Goal: Understand process/instructions

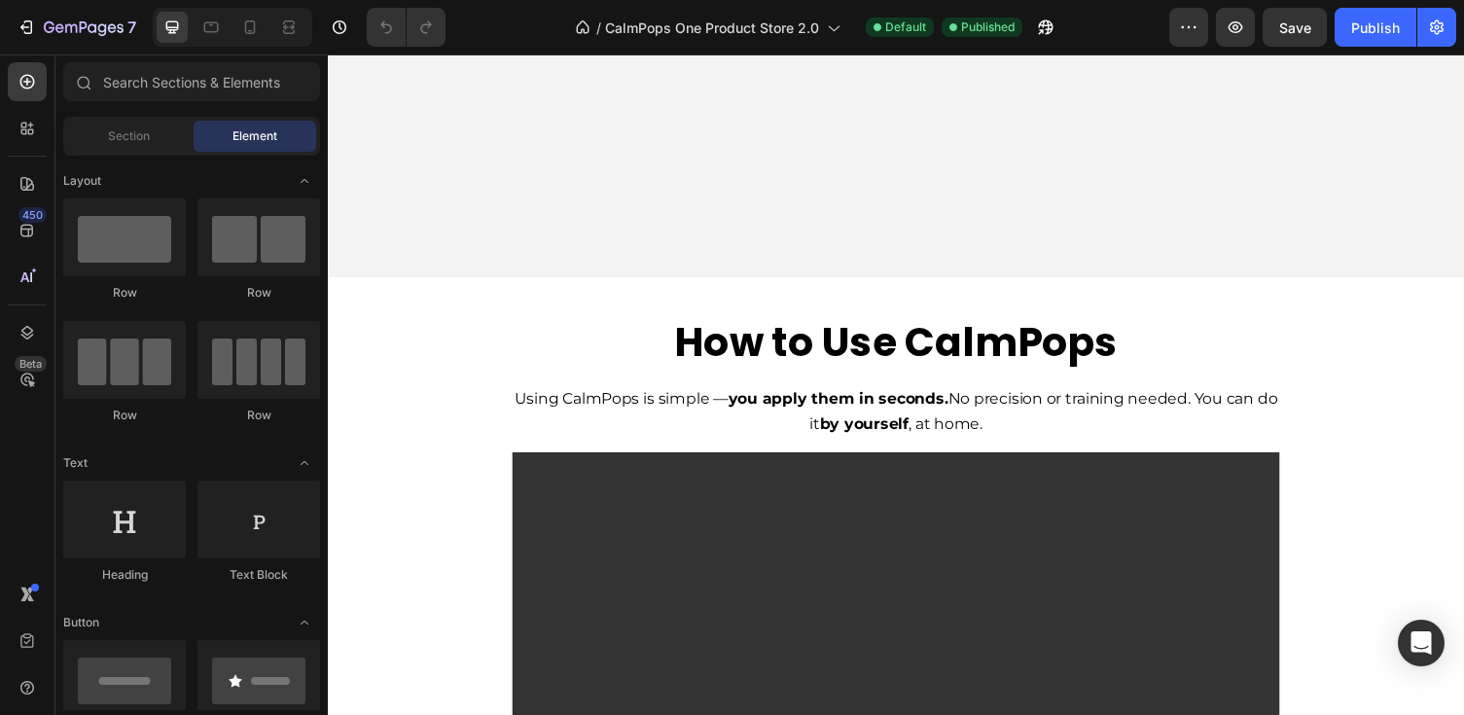
scroll to position [5400, 0]
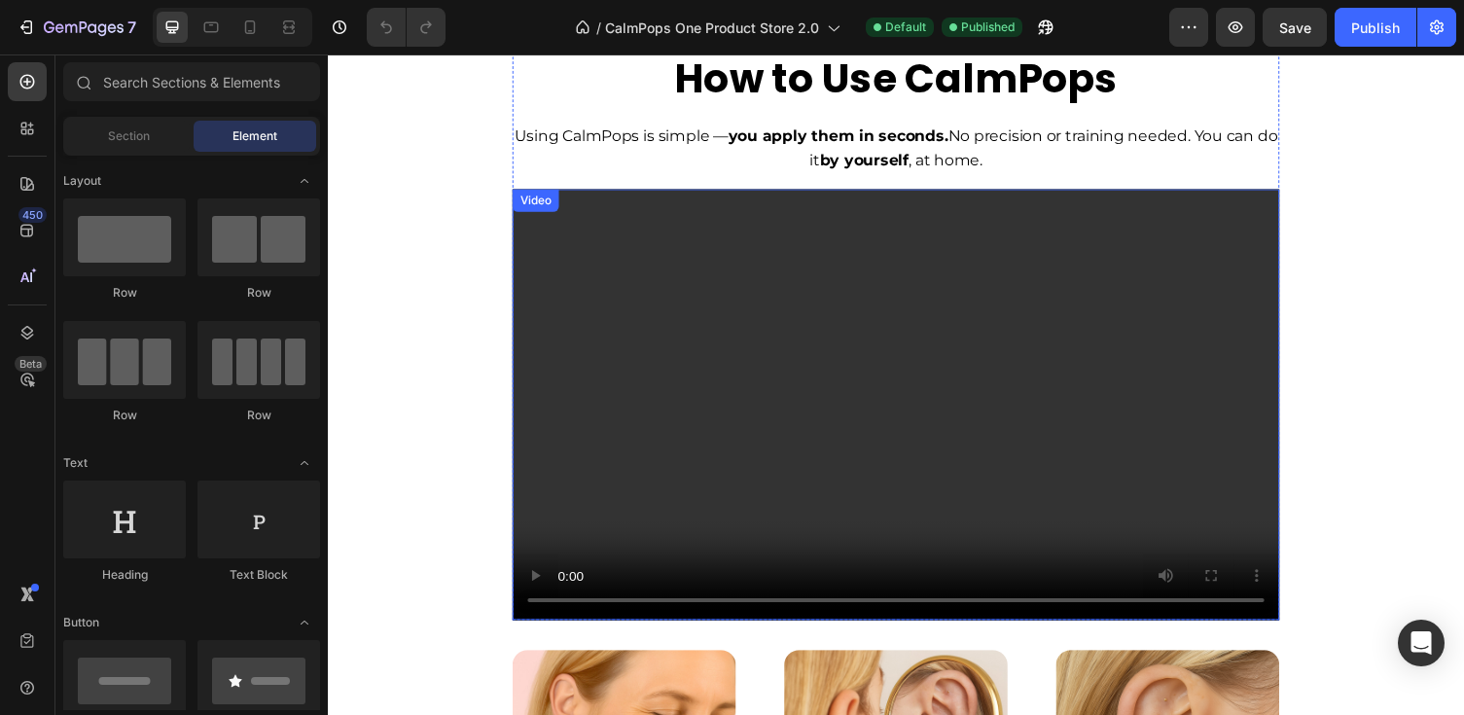
click at [679, 207] on video at bounding box center [911, 415] width 788 height 444
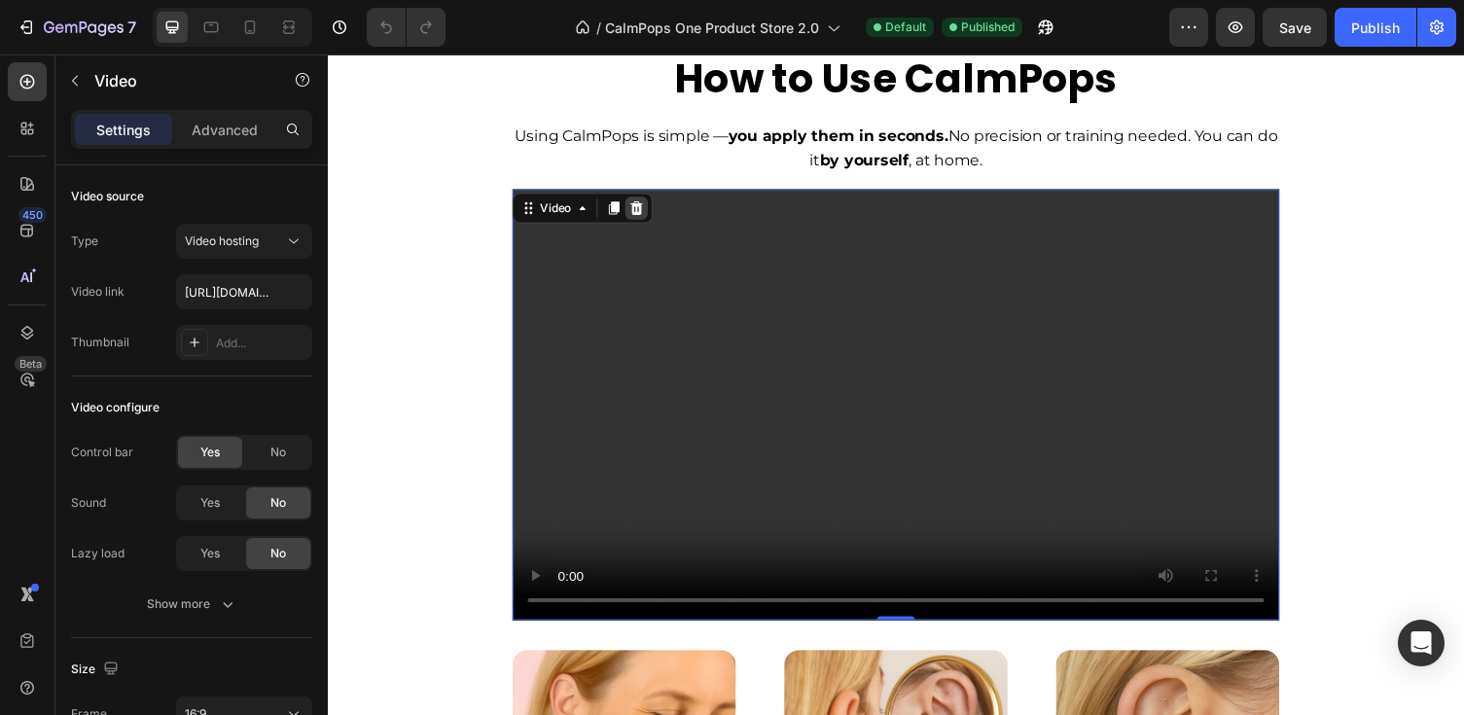
click at [637, 207] on icon at bounding box center [645, 212] width 16 height 16
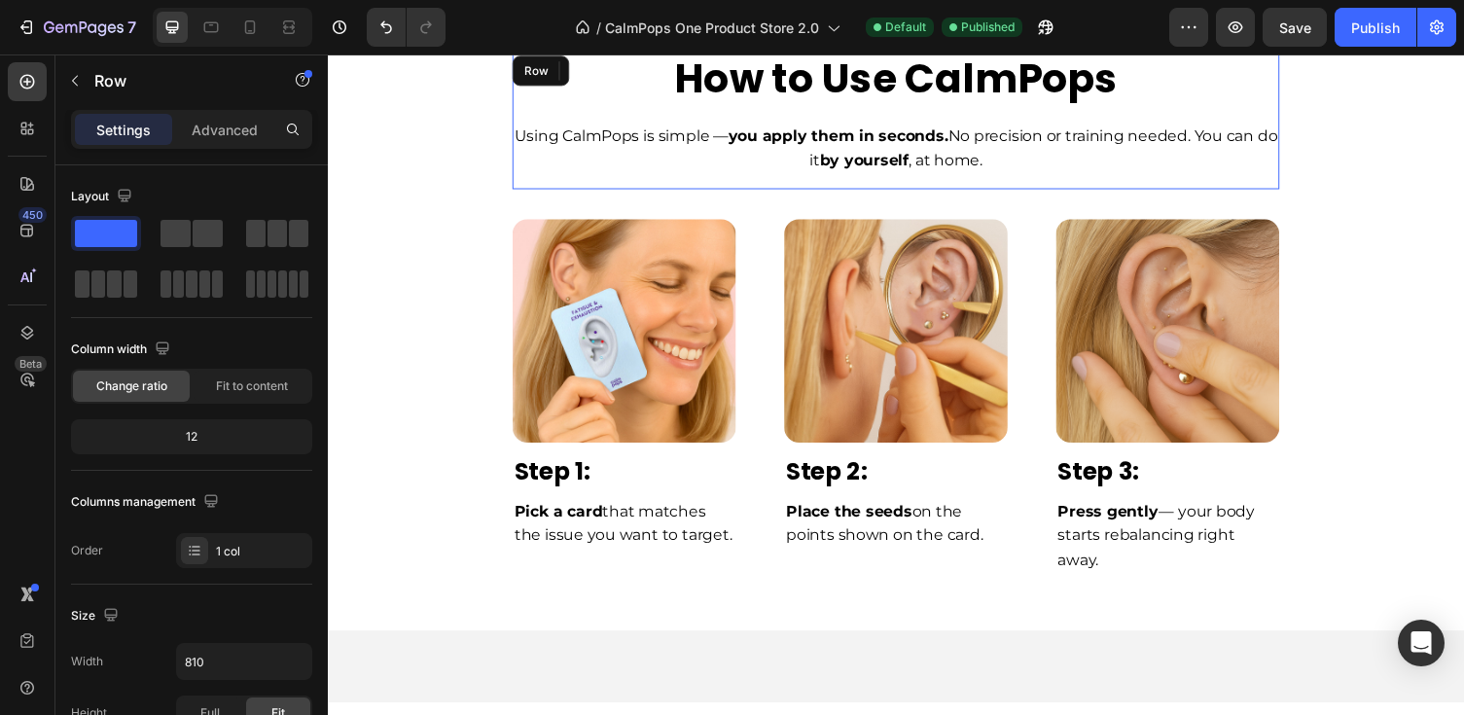
click at [757, 184] on div "How to Use CalmPops Heading Using CalmPops is simple — you apply them in second…" at bounding box center [911, 122] width 788 height 141
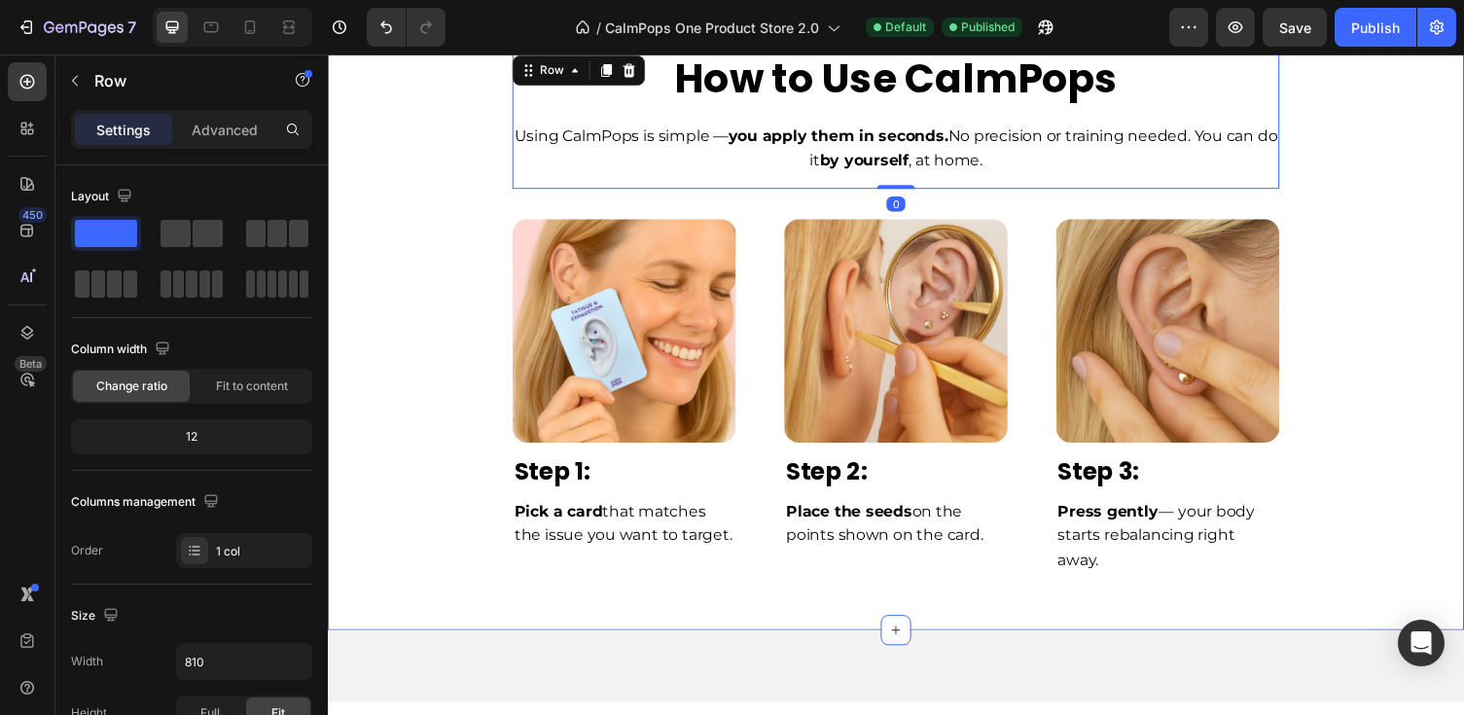
click at [855, 205] on div "Image Row Step 1: Text Block Pick a card that matches the issue you want to tar…" at bounding box center [911, 410] width 1138 height 434
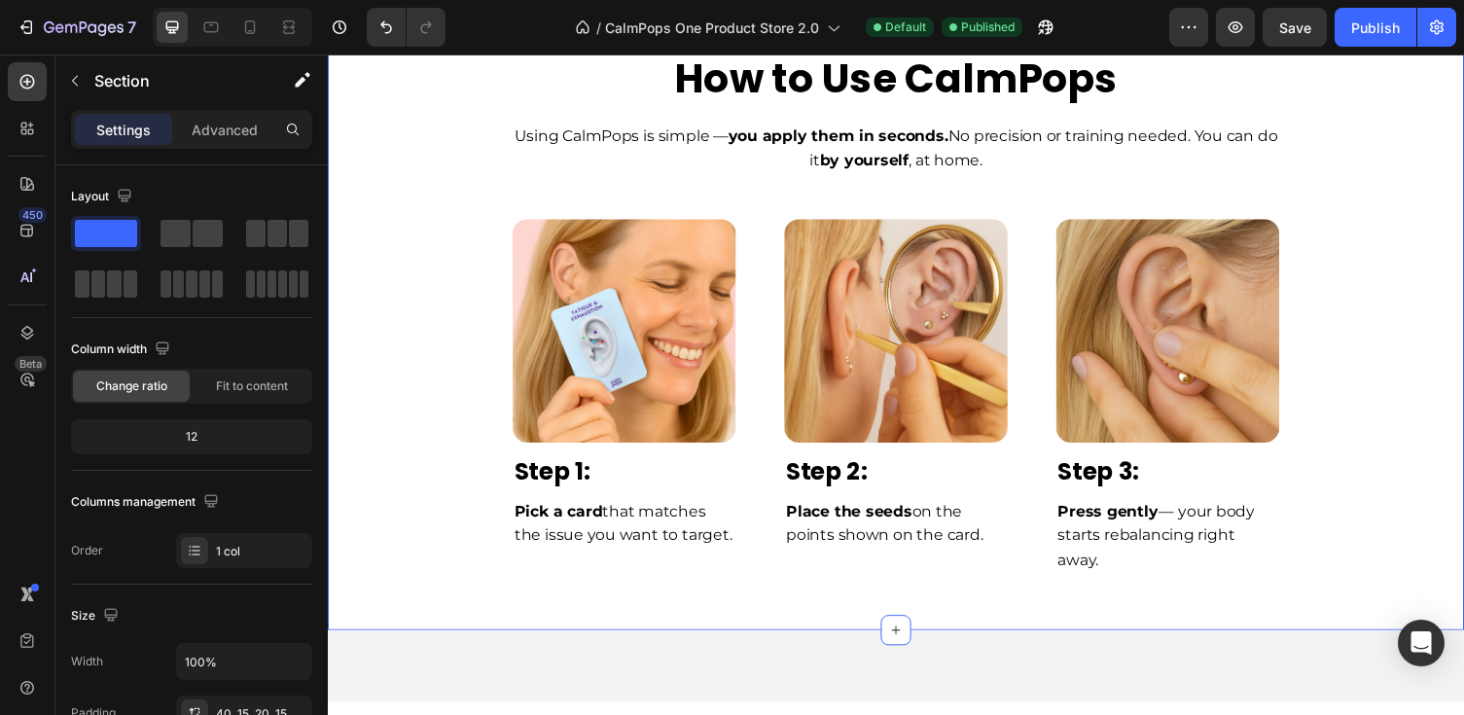
click at [855, 204] on div "Image Row Step 1: Text Block Pick a card that matches the issue you want to tar…" at bounding box center [911, 410] width 1138 height 434
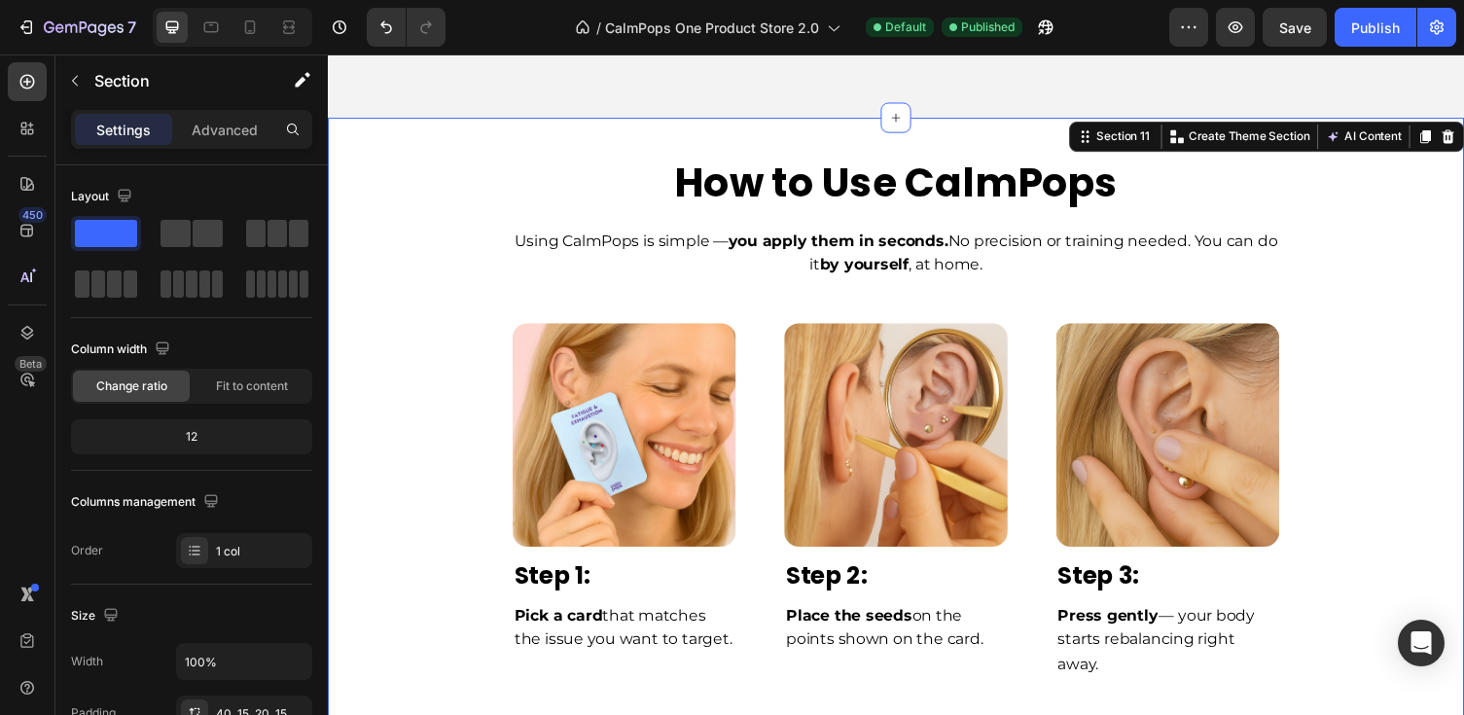
scroll to position [5277, 0]
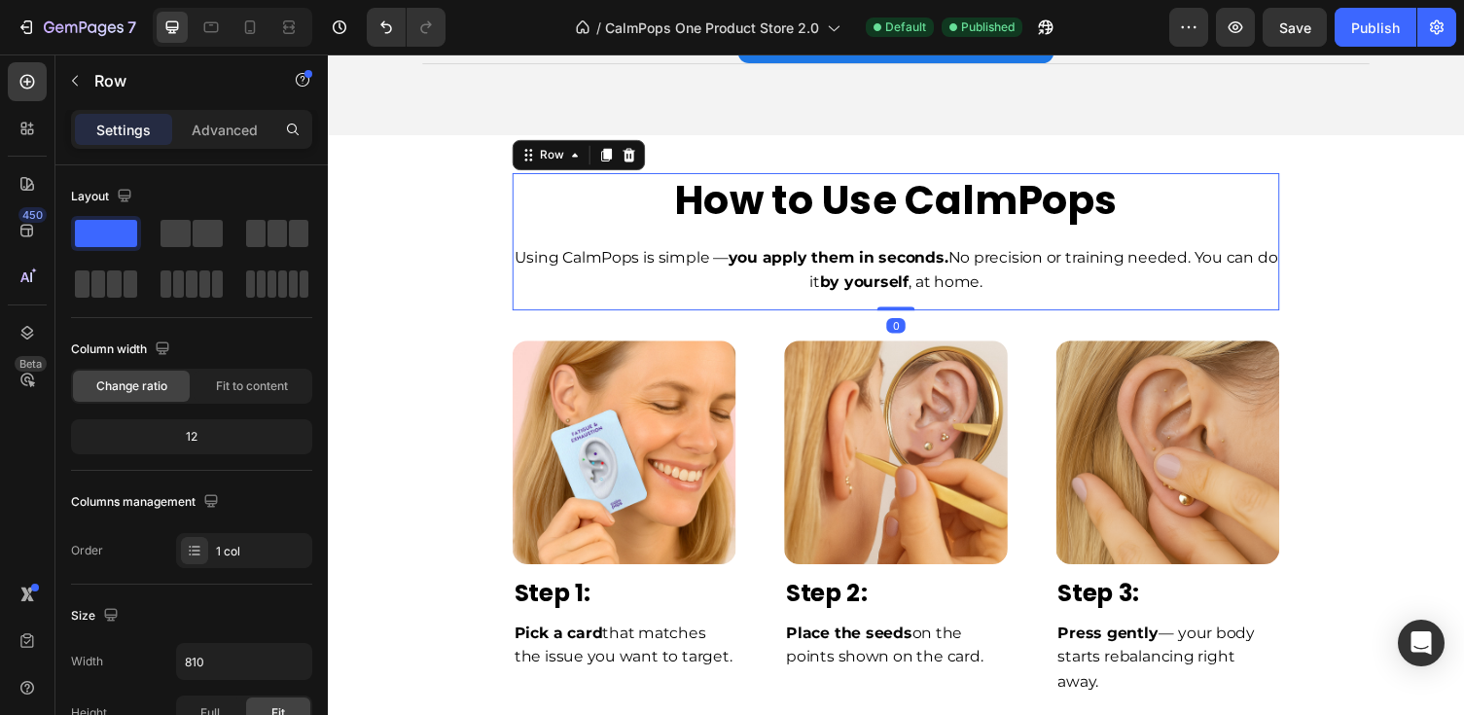
click at [809, 307] on div "How to Use CalmPops Heading Using CalmPops is simple — you apply them in second…" at bounding box center [911, 246] width 788 height 141
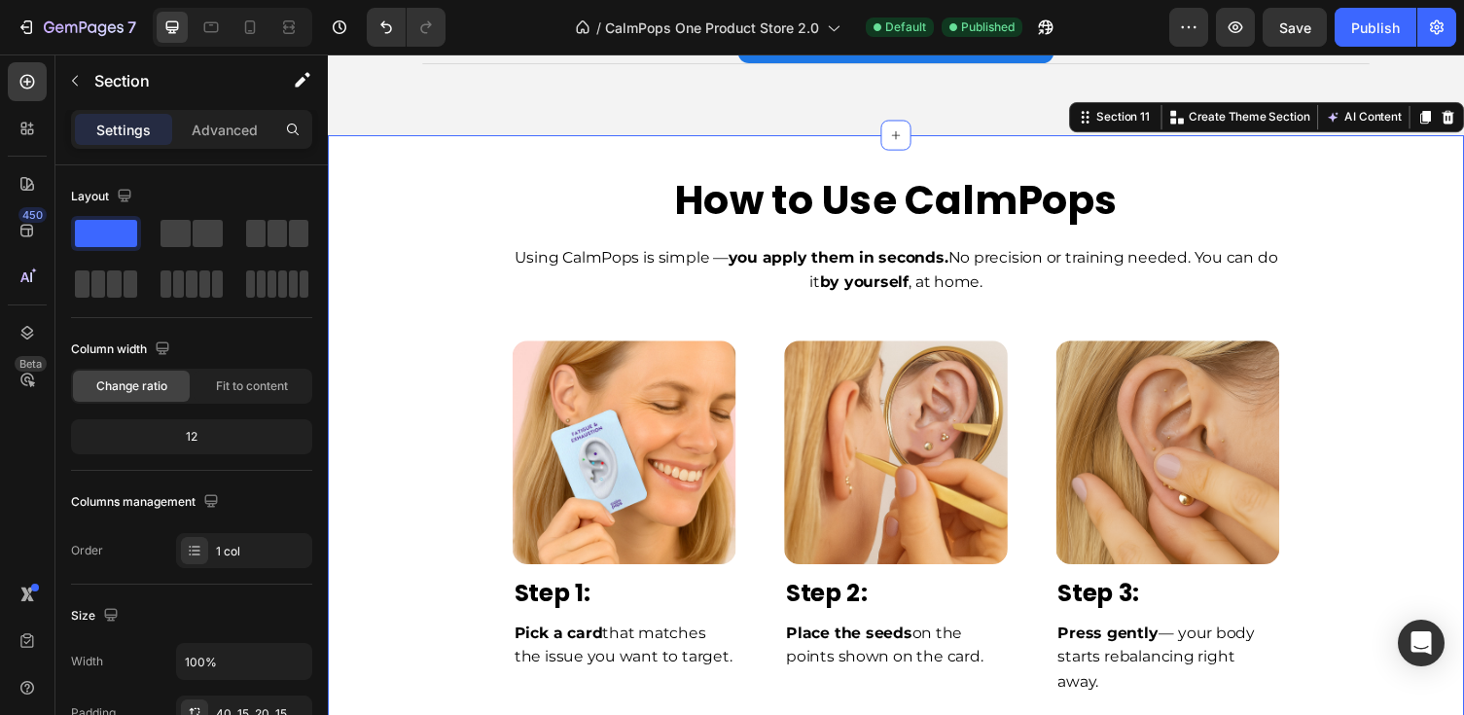
click at [794, 327] on div "Image Row Step 1: Text Block Pick a card that matches the issue you want to tar…" at bounding box center [911, 534] width 1138 height 434
click at [246, 23] on icon at bounding box center [250, 27] width 11 height 14
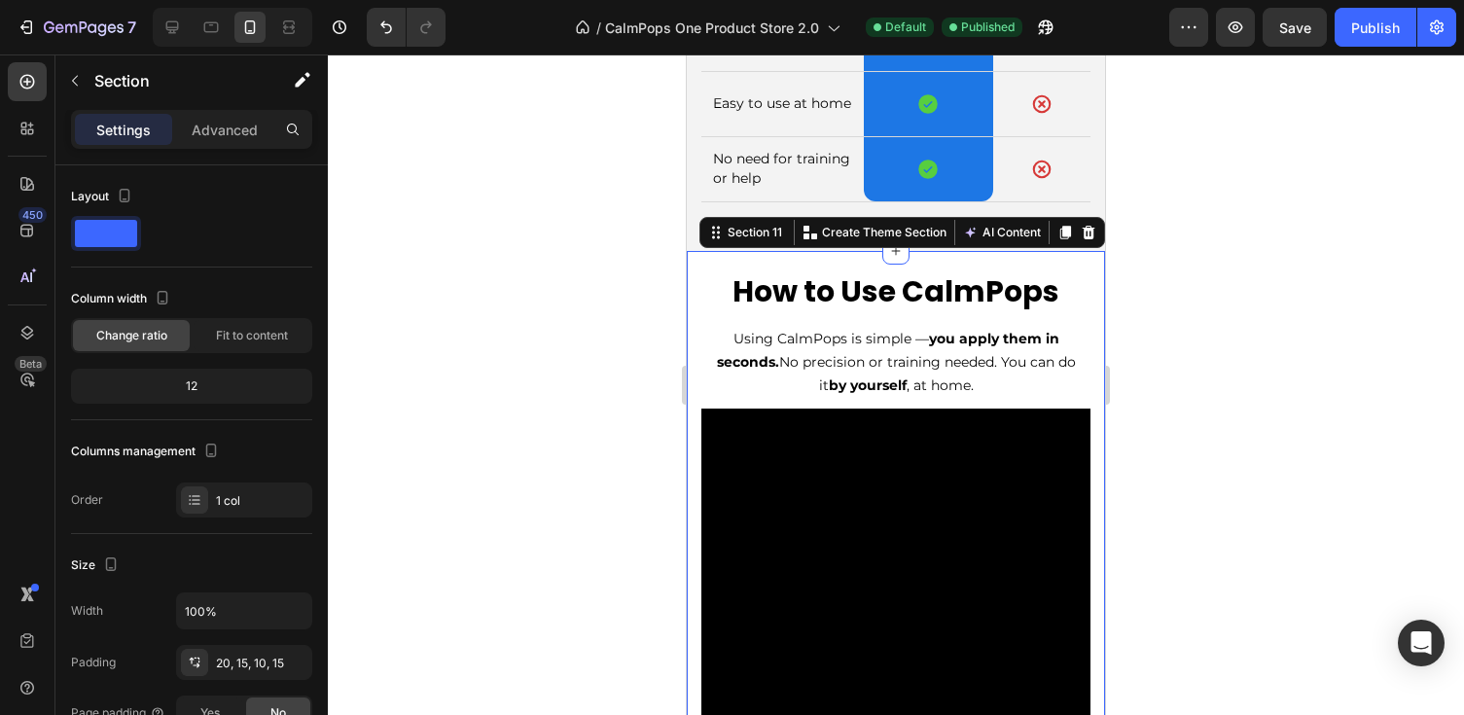
scroll to position [5757, 0]
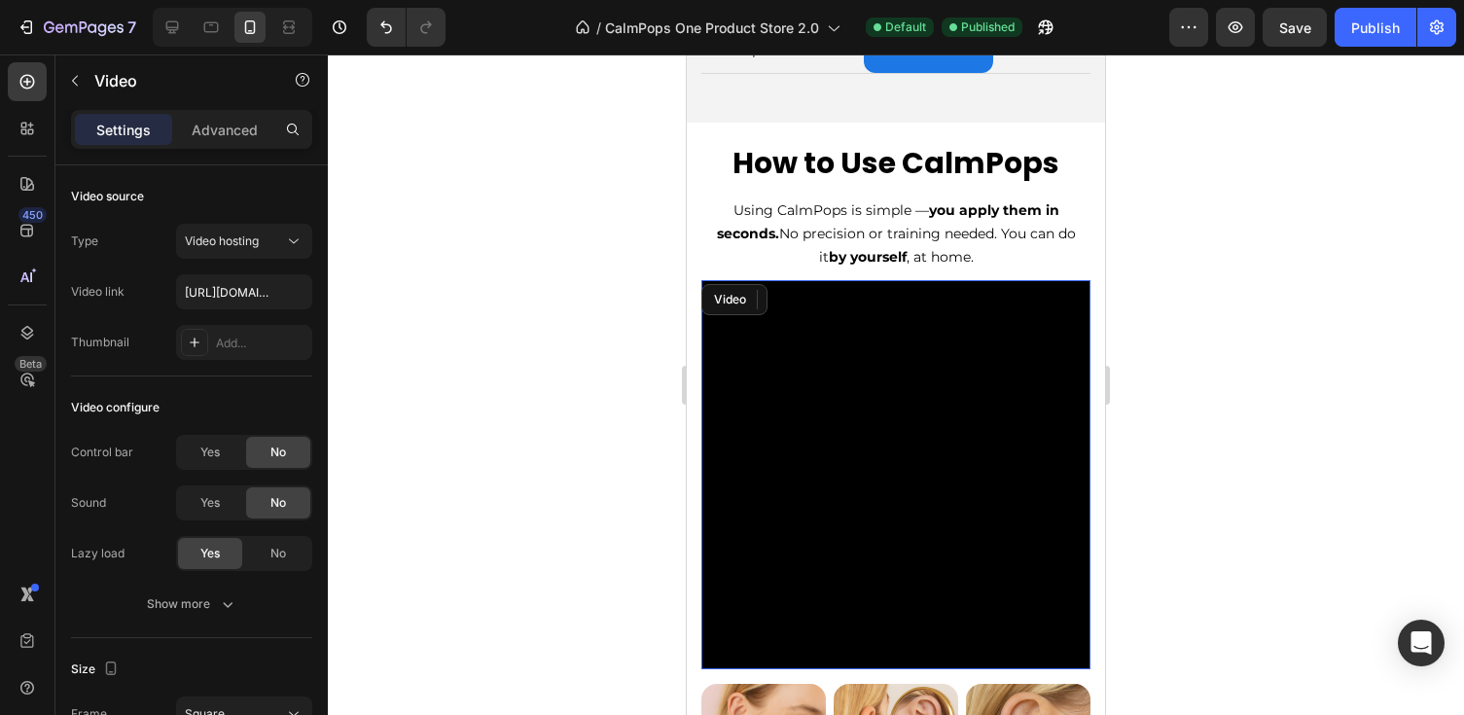
click at [1070, 287] on video at bounding box center [895, 474] width 389 height 389
click at [834, 293] on icon at bounding box center [829, 300] width 13 height 14
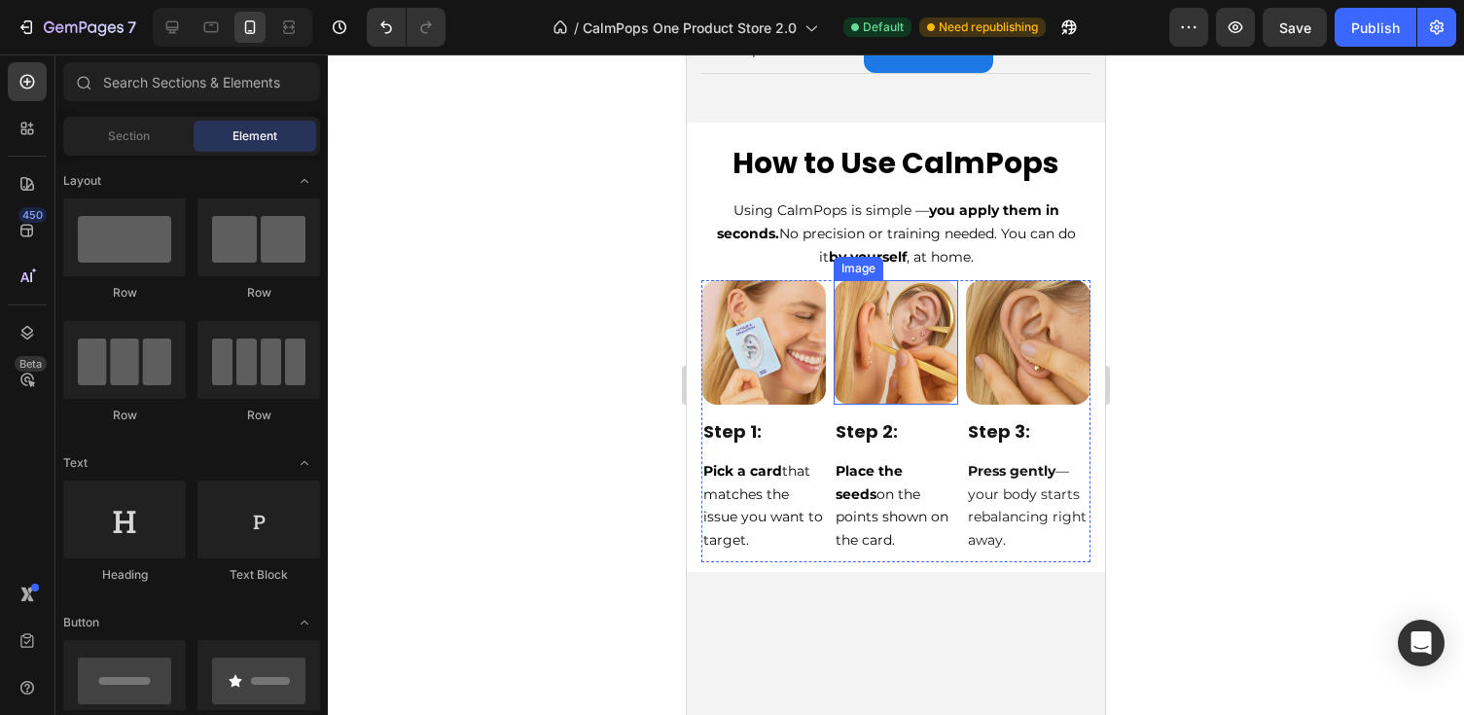
click at [893, 292] on img at bounding box center [896, 342] width 125 height 125
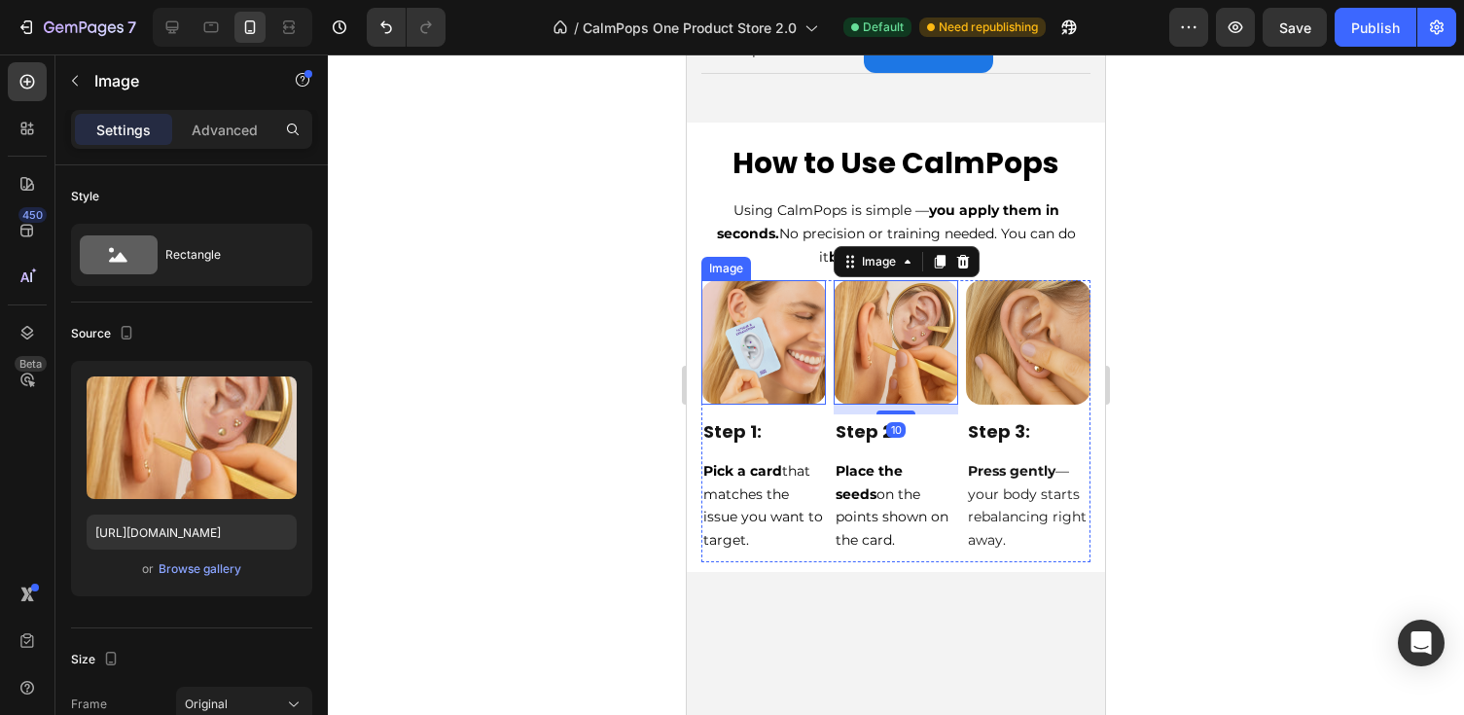
click at [806, 339] on img at bounding box center [763, 342] width 125 height 125
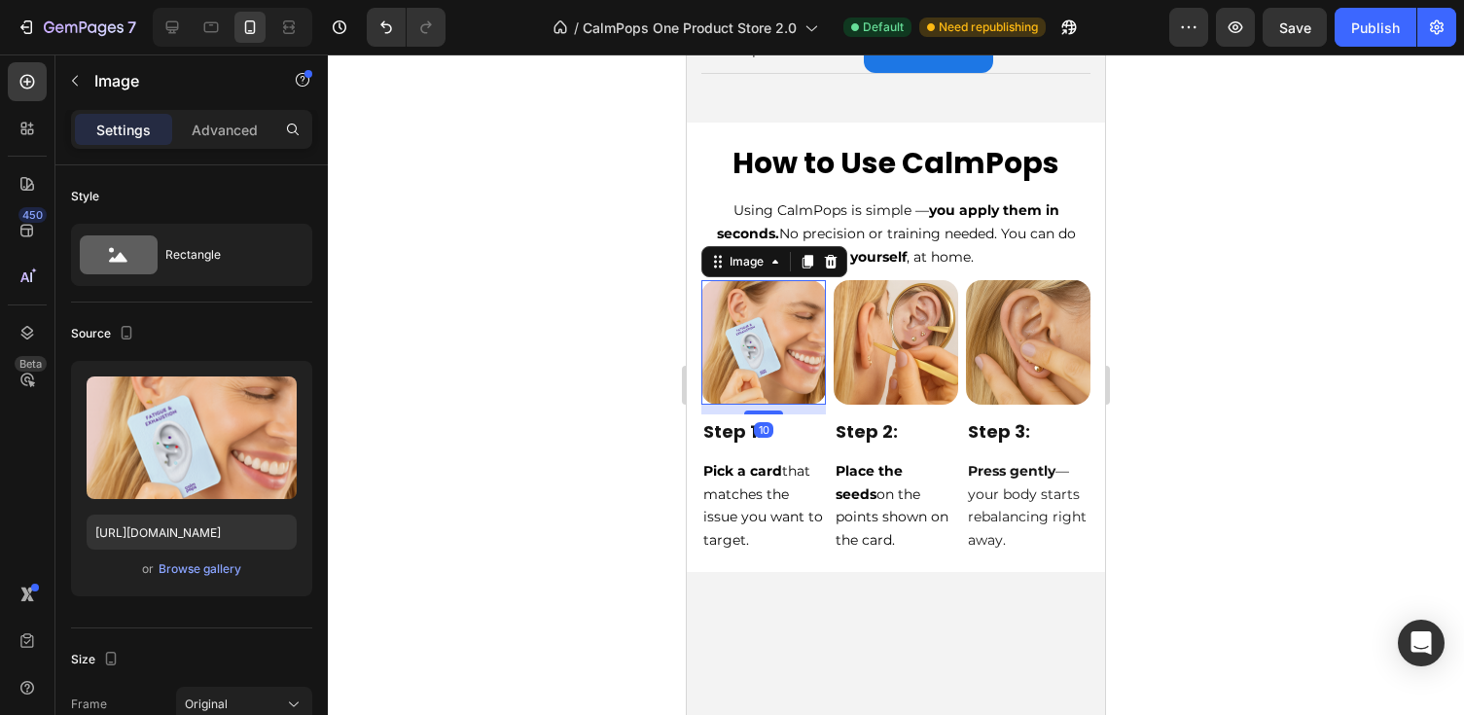
click at [1195, 297] on div at bounding box center [896, 384] width 1136 height 660
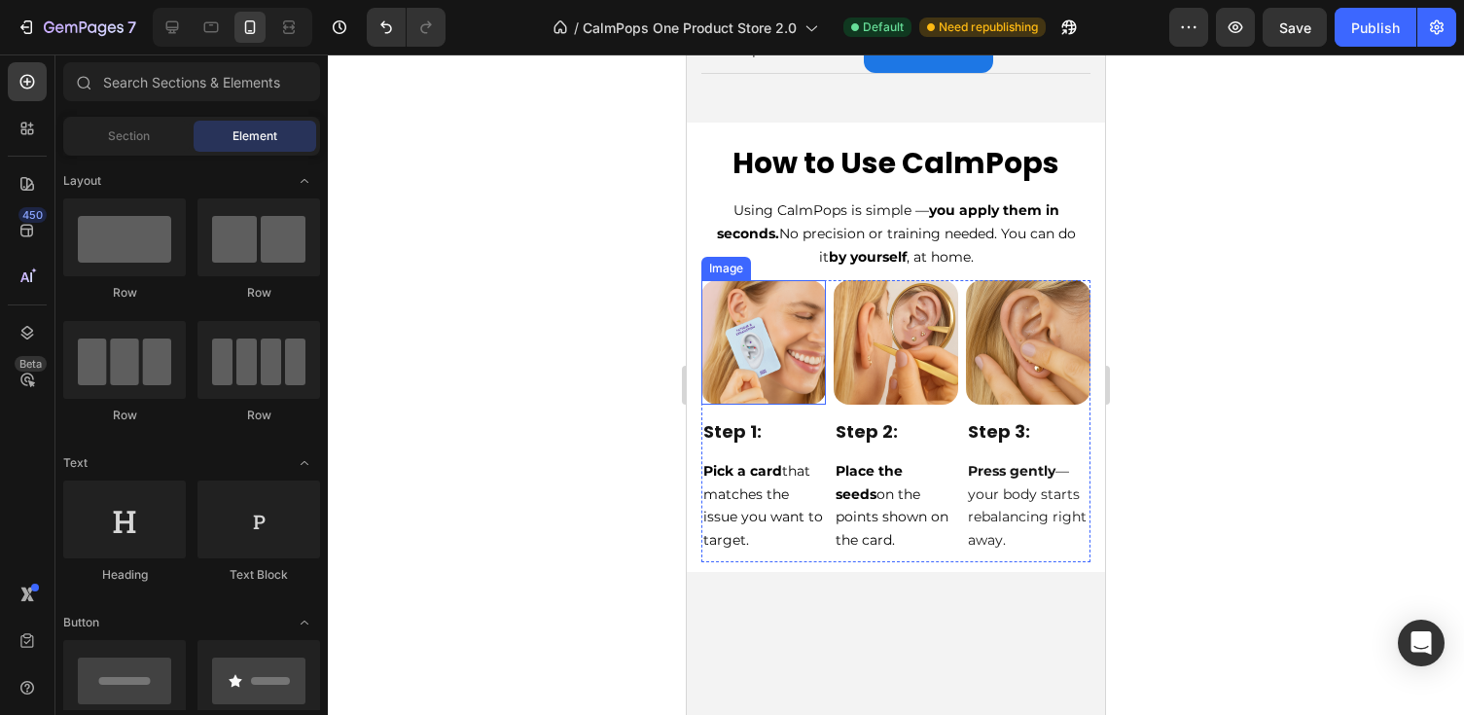
click at [795, 328] on img at bounding box center [763, 342] width 125 height 125
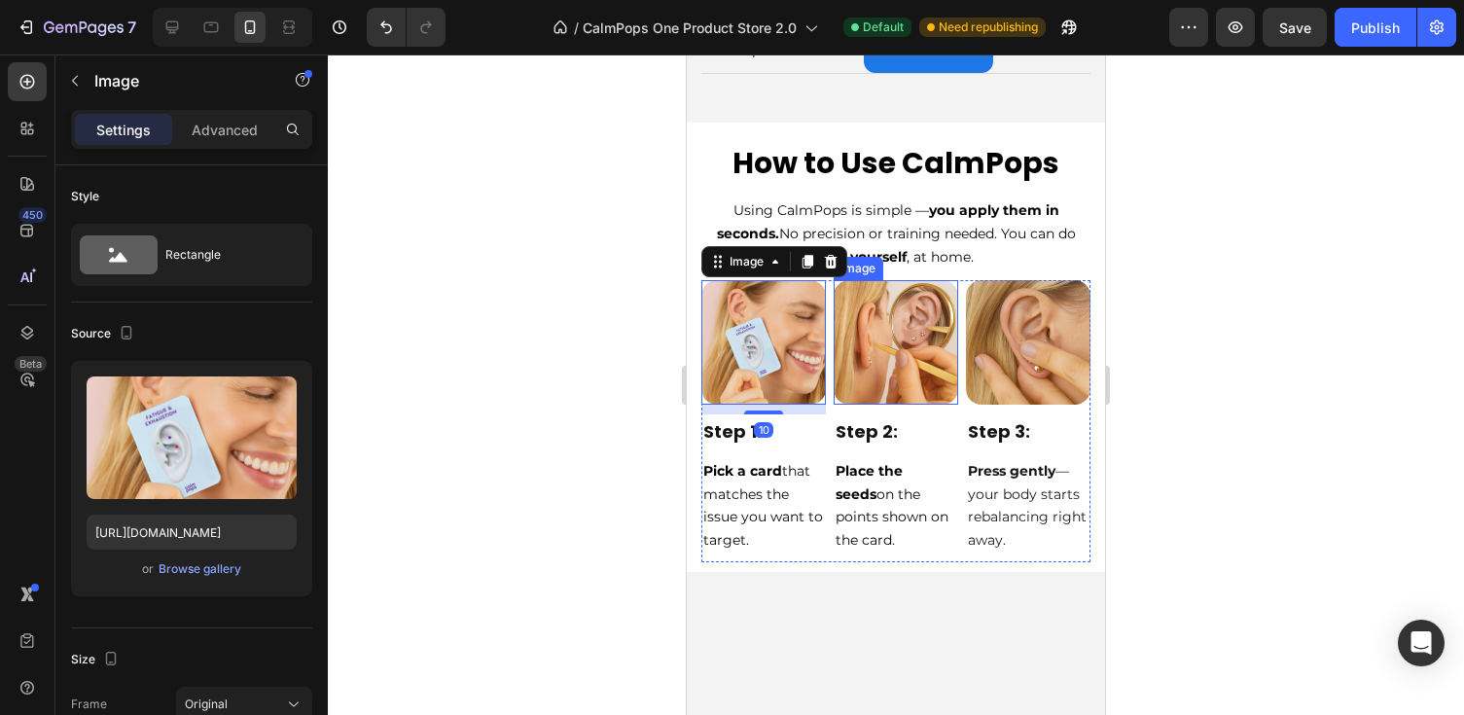
click at [1253, 307] on div at bounding box center [896, 384] width 1136 height 660
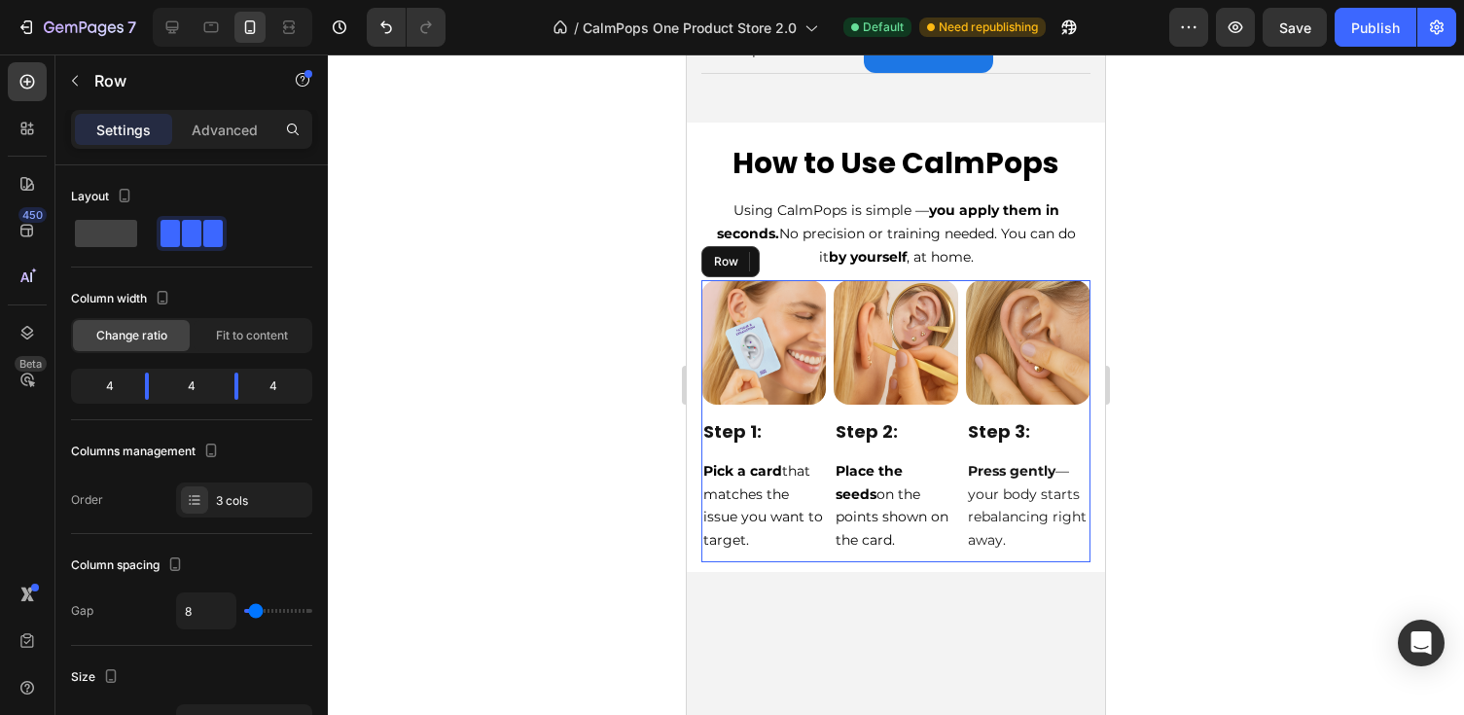
click at [963, 280] on div "Image Step 1: Text Block Pick a card that matches the issue you want to target.…" at bounding box center [895, 421] width 389 height 282
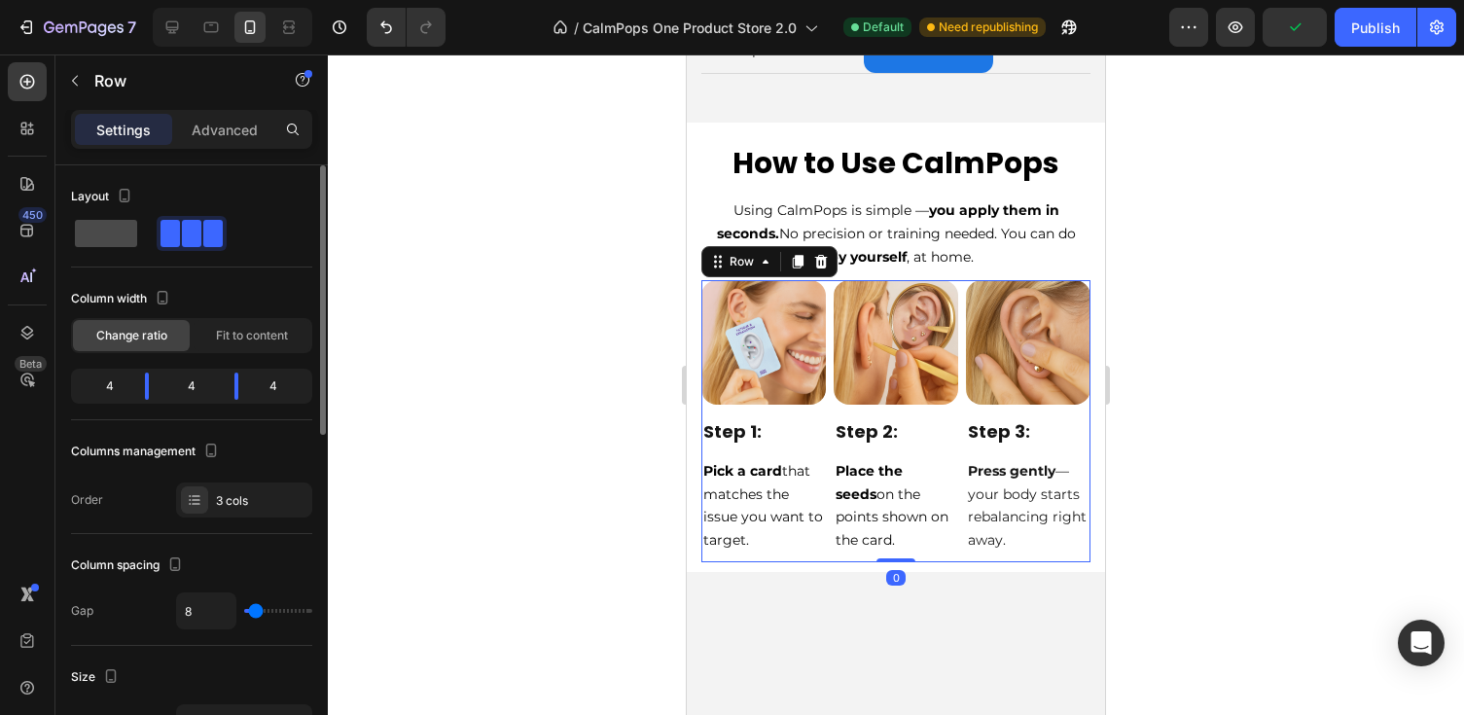
click at [113, 233] on span at bounding box center [106, 233] width 62 height 27
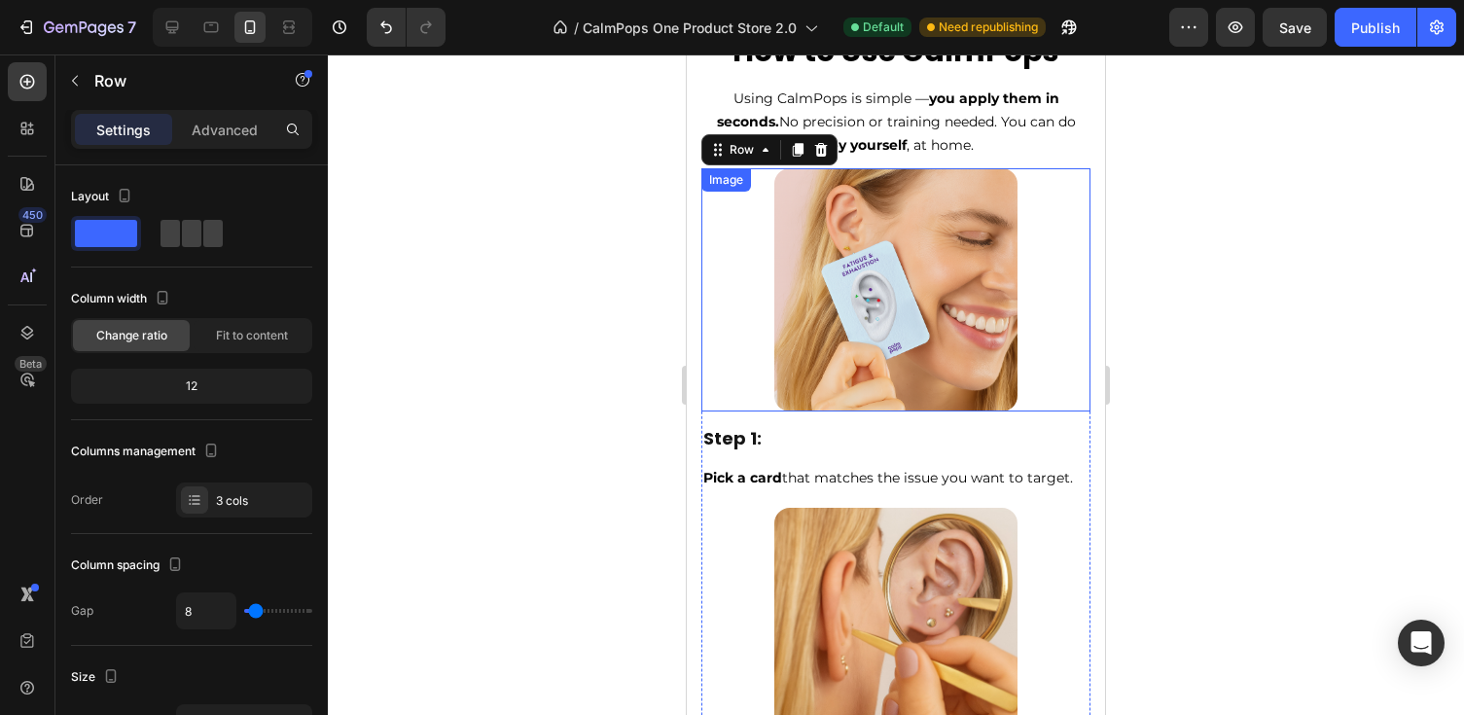
scroll to position [5725, 0]
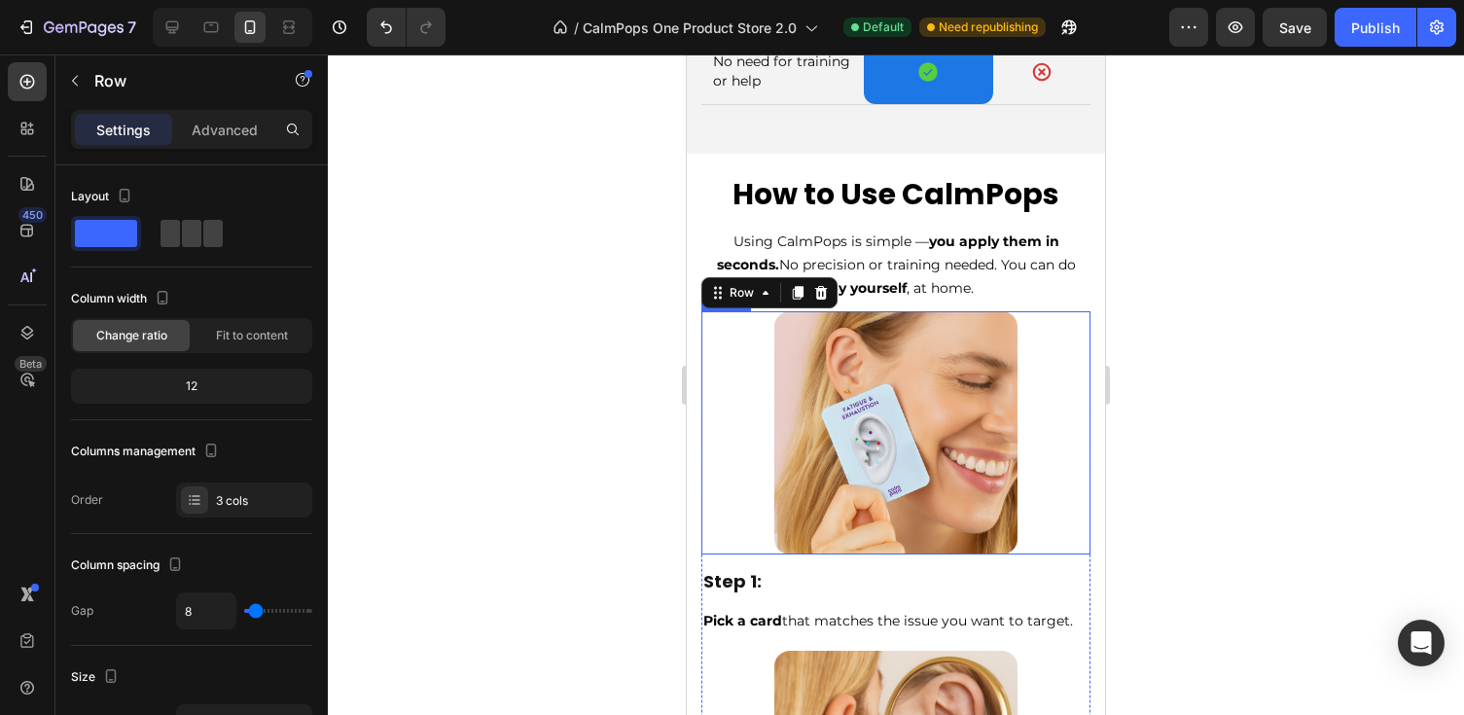
click at [1042, 365] on div at bounding box center [895, 432] width 389 height 243
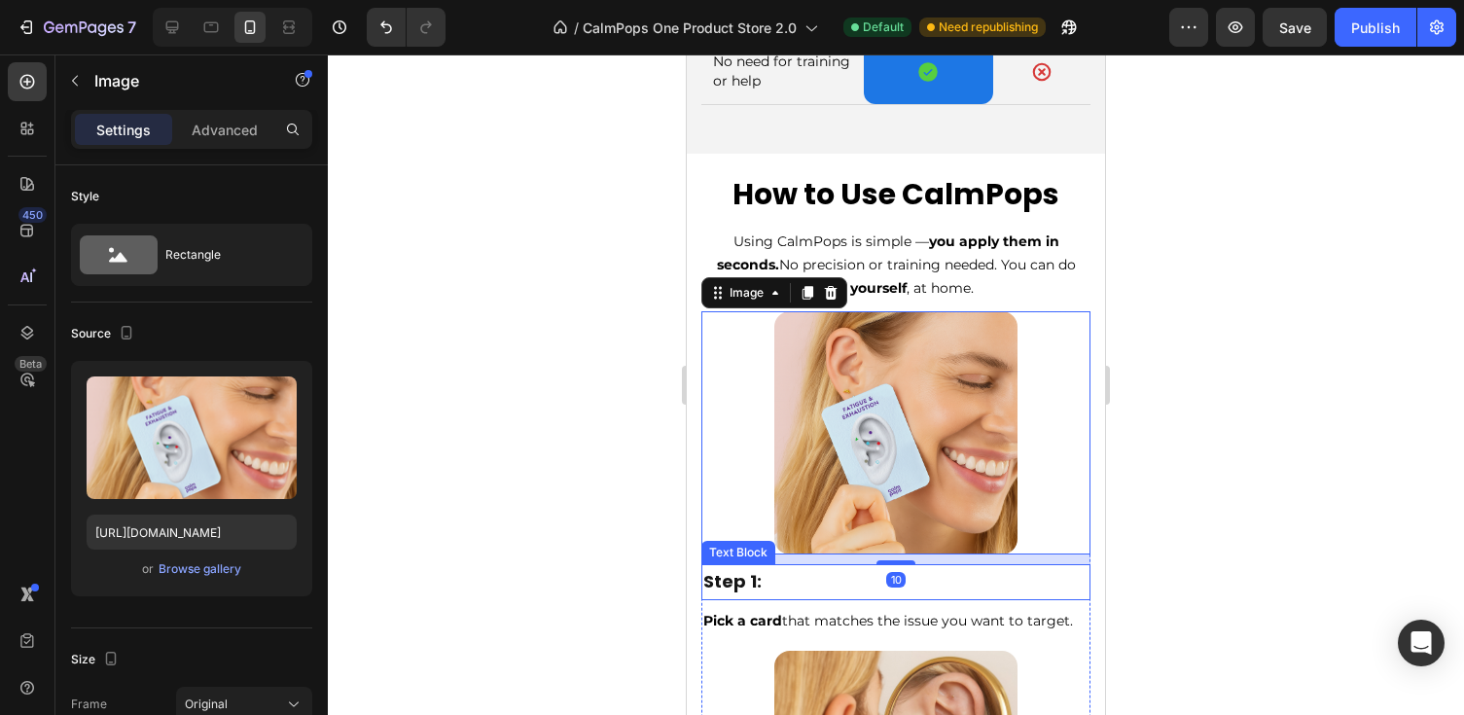
click at [752, 580] on p "Step 1:" at bounding box center [895, 581] width 385 height 31
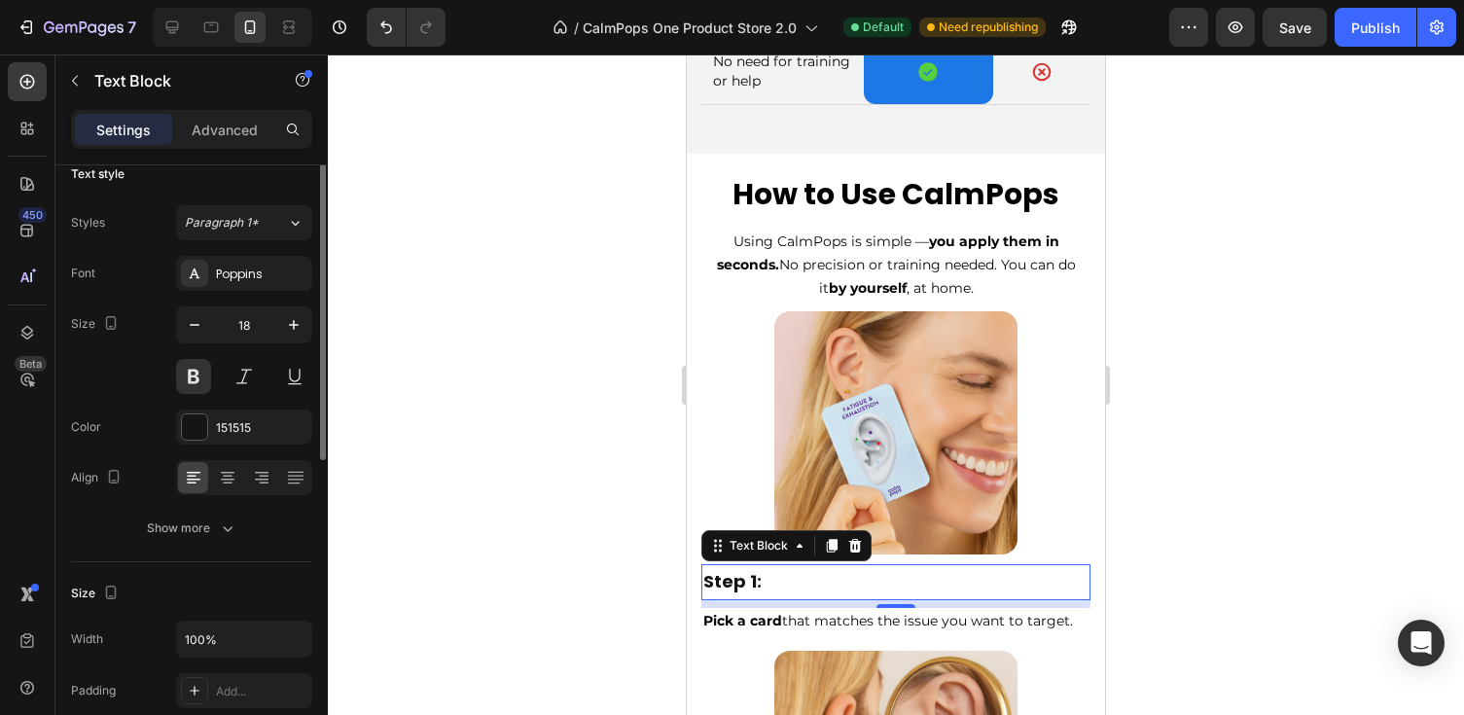
scroll to position [0, 0]
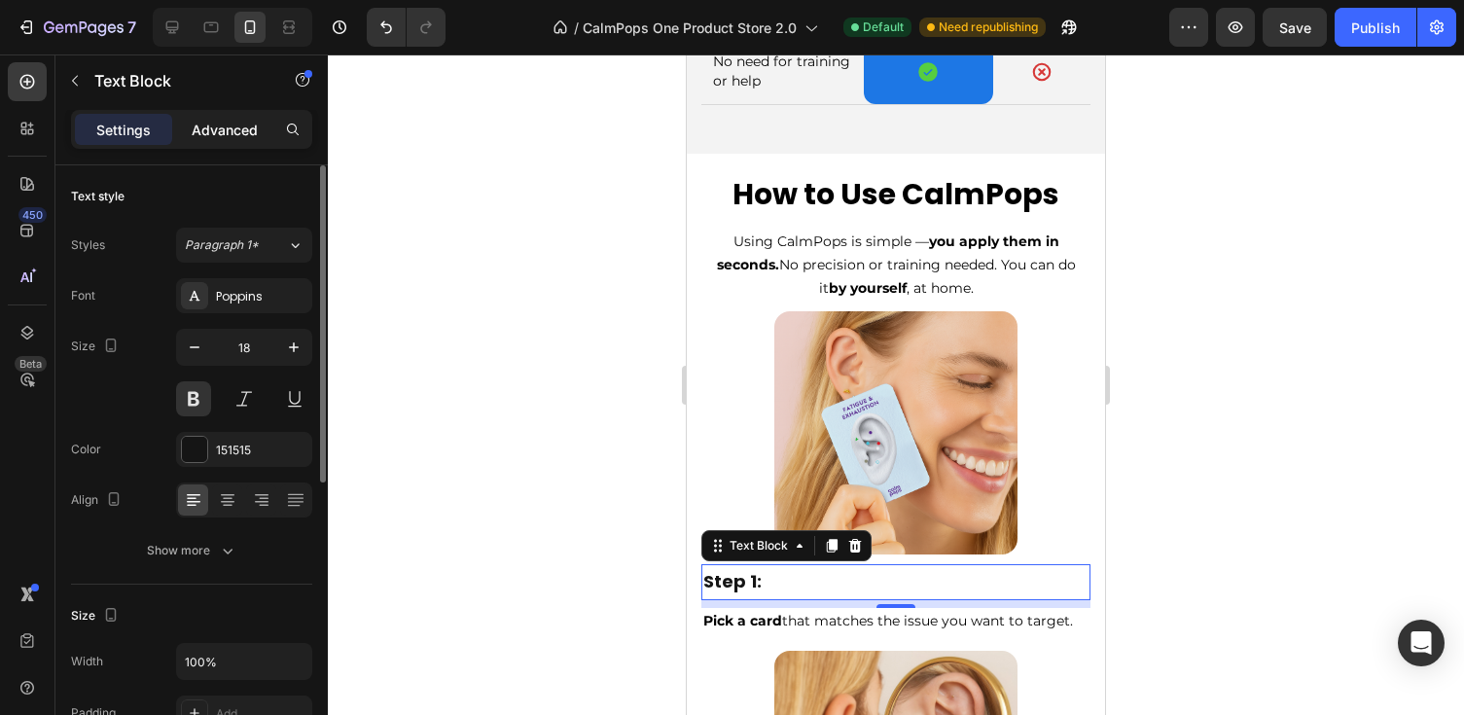
click at [216, 122] on p "Advanced" at bounding box center [225, 130] width 66 height 20
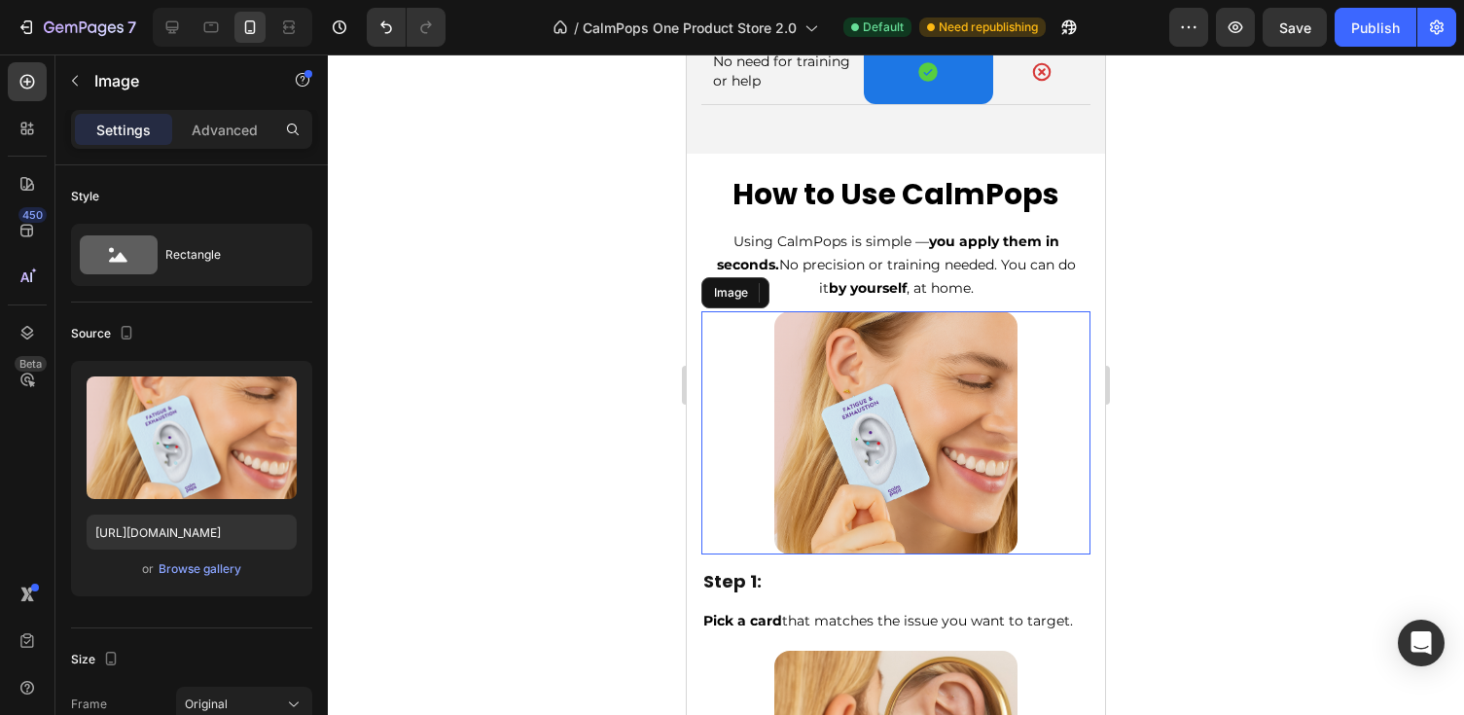
click at [820, 482] on img at bounding box center [895, 432] width 243 height 243
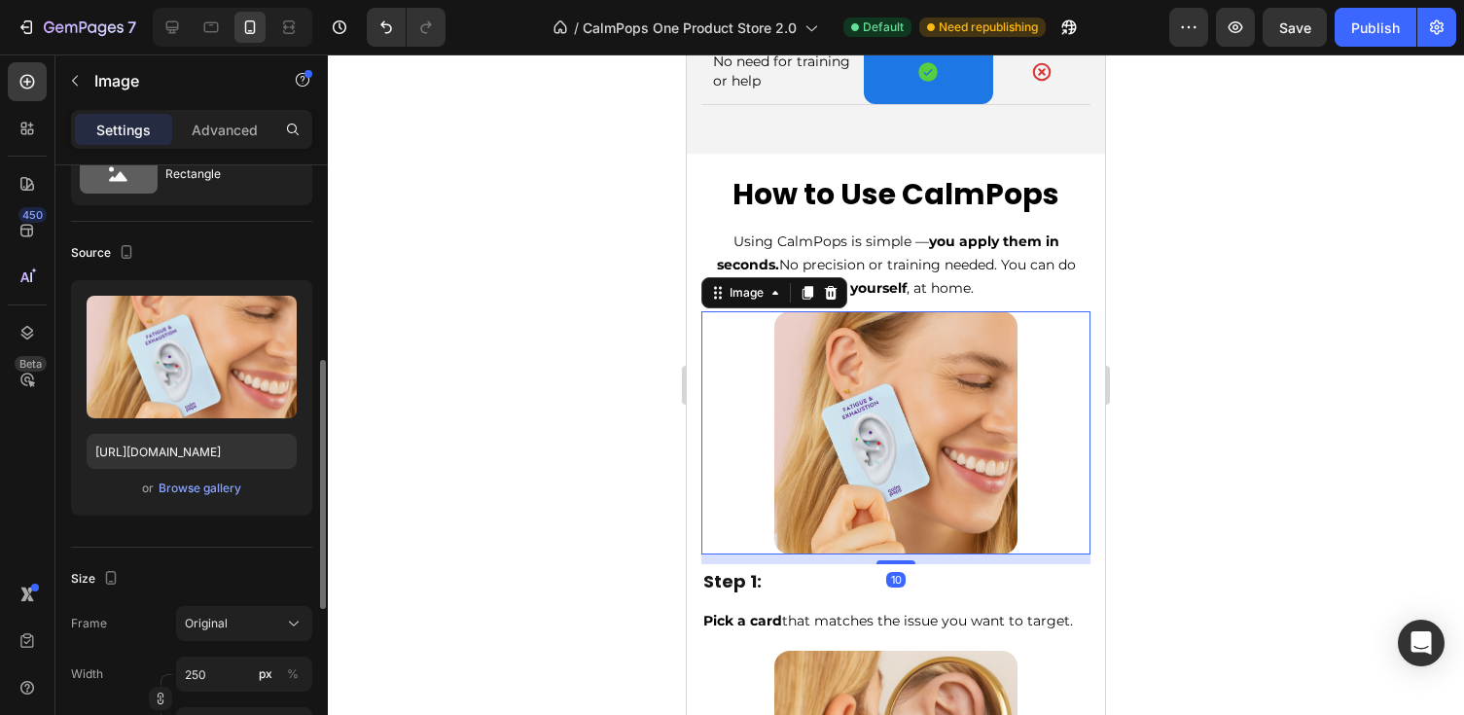
scroll to position [196, 0]
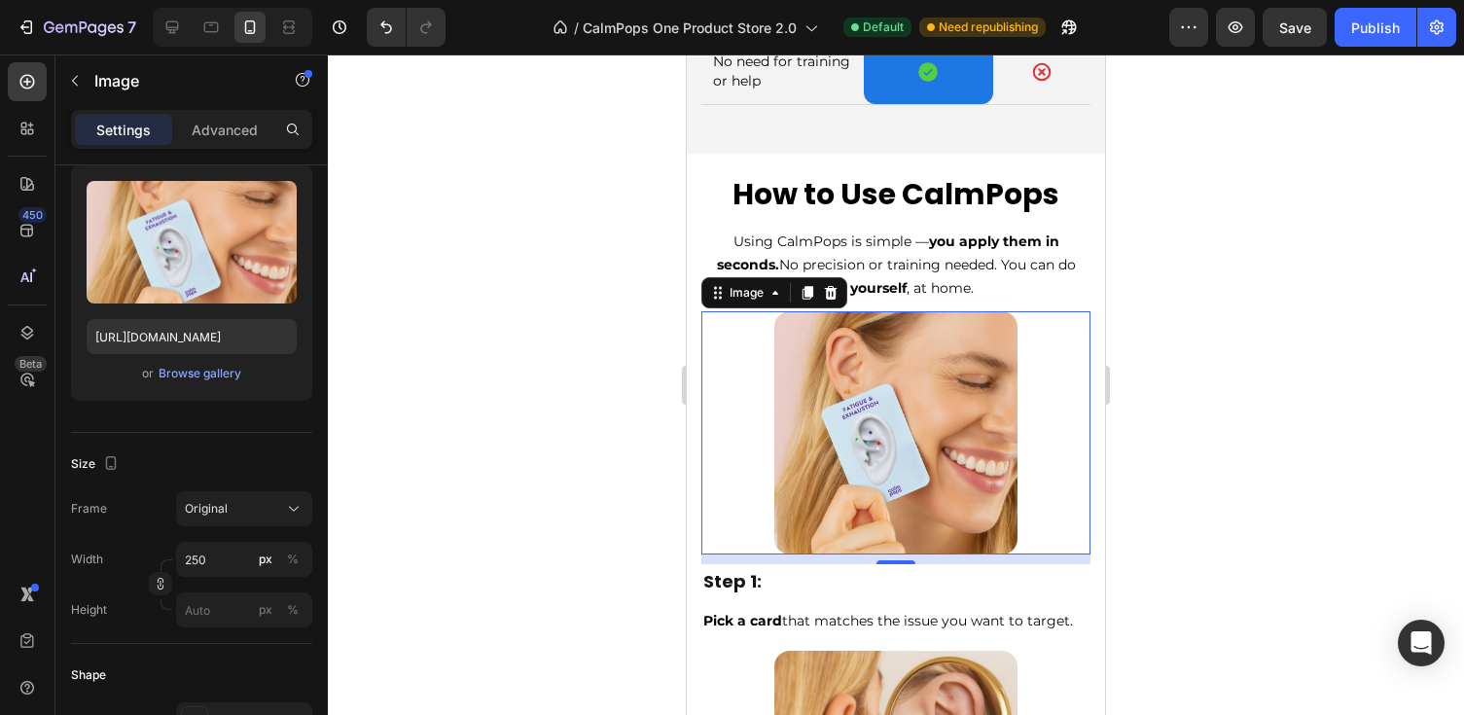
click at [1158, 444] on div at bounding box center [896, 384] width 1136 height 660
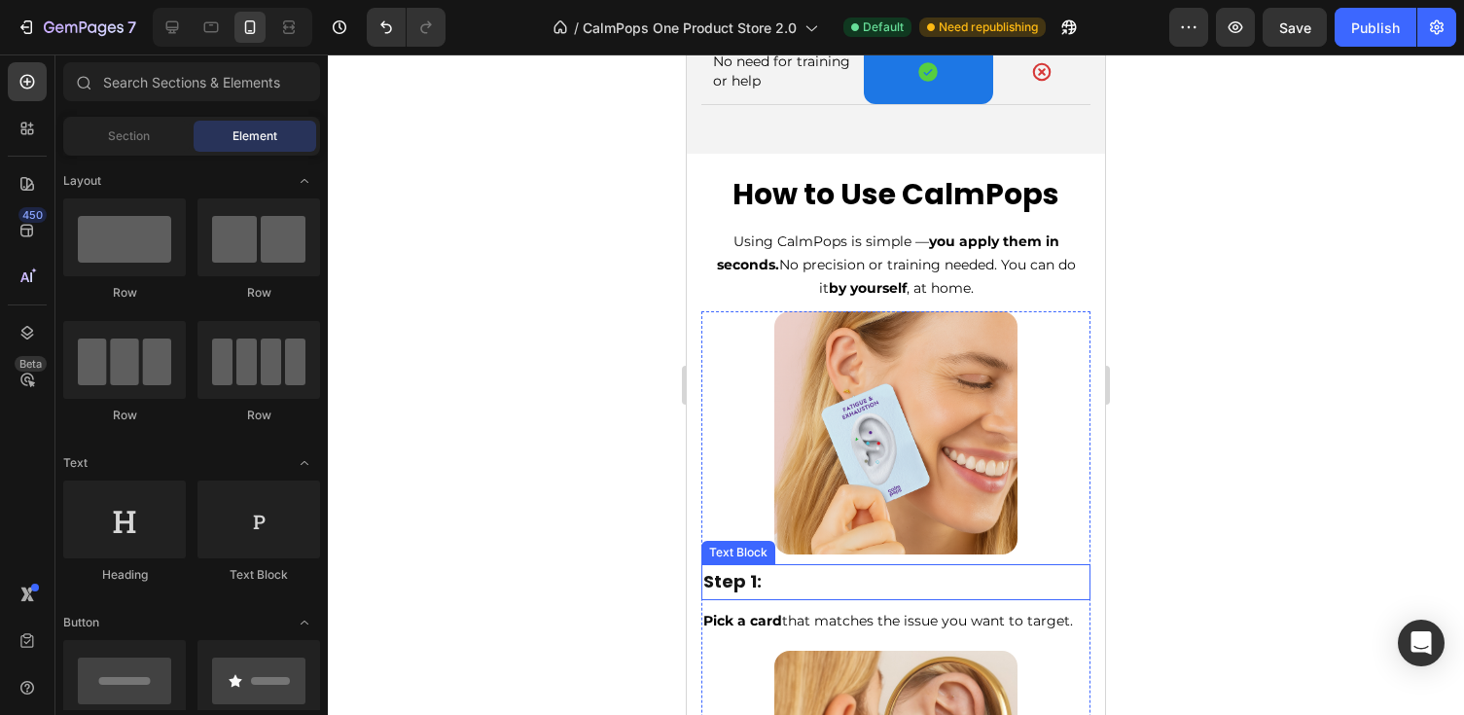
click at [722, 588] on p "Step 1:" at bounding box center [895, 581] width 385 height 31
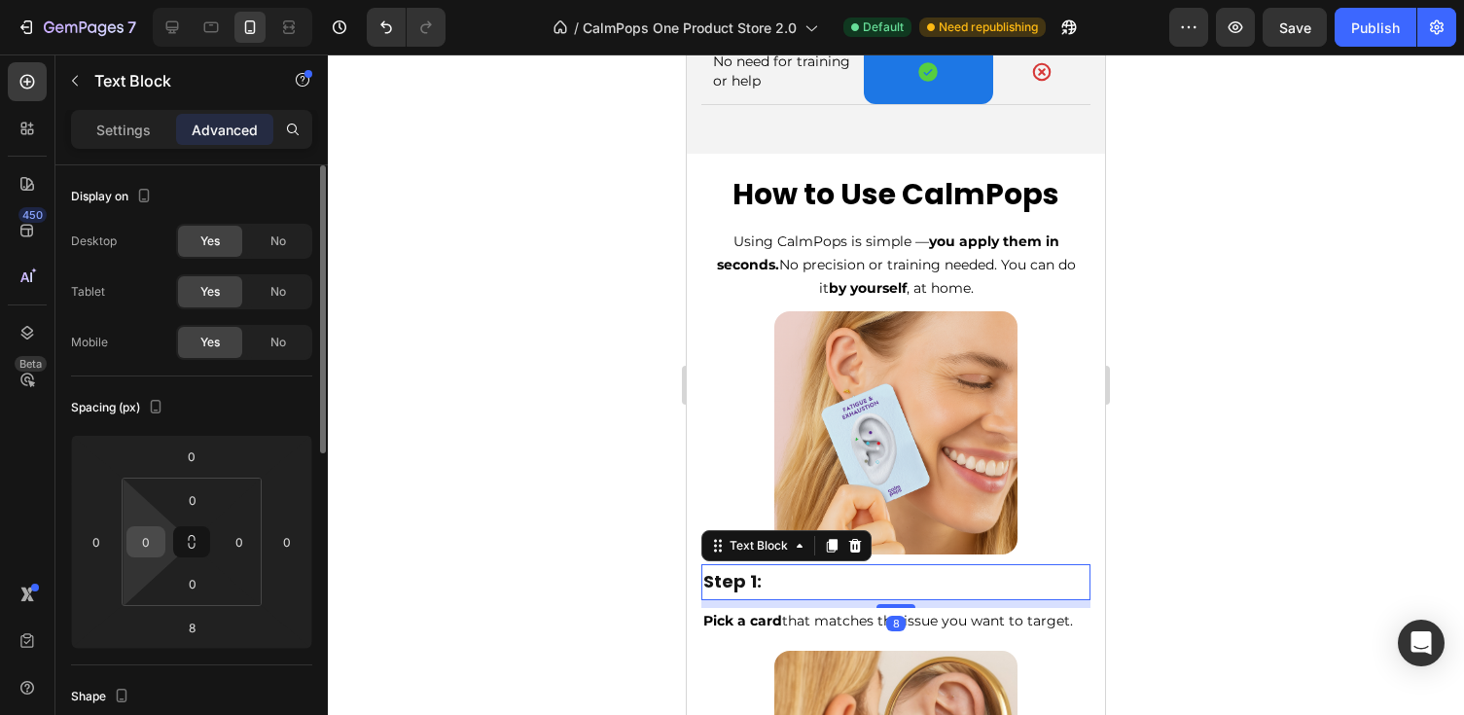
click at [138, 549] on input "0" at bounding box center [145, 541] width 29 height 29
type input "į"
type input "5"
type input "60"
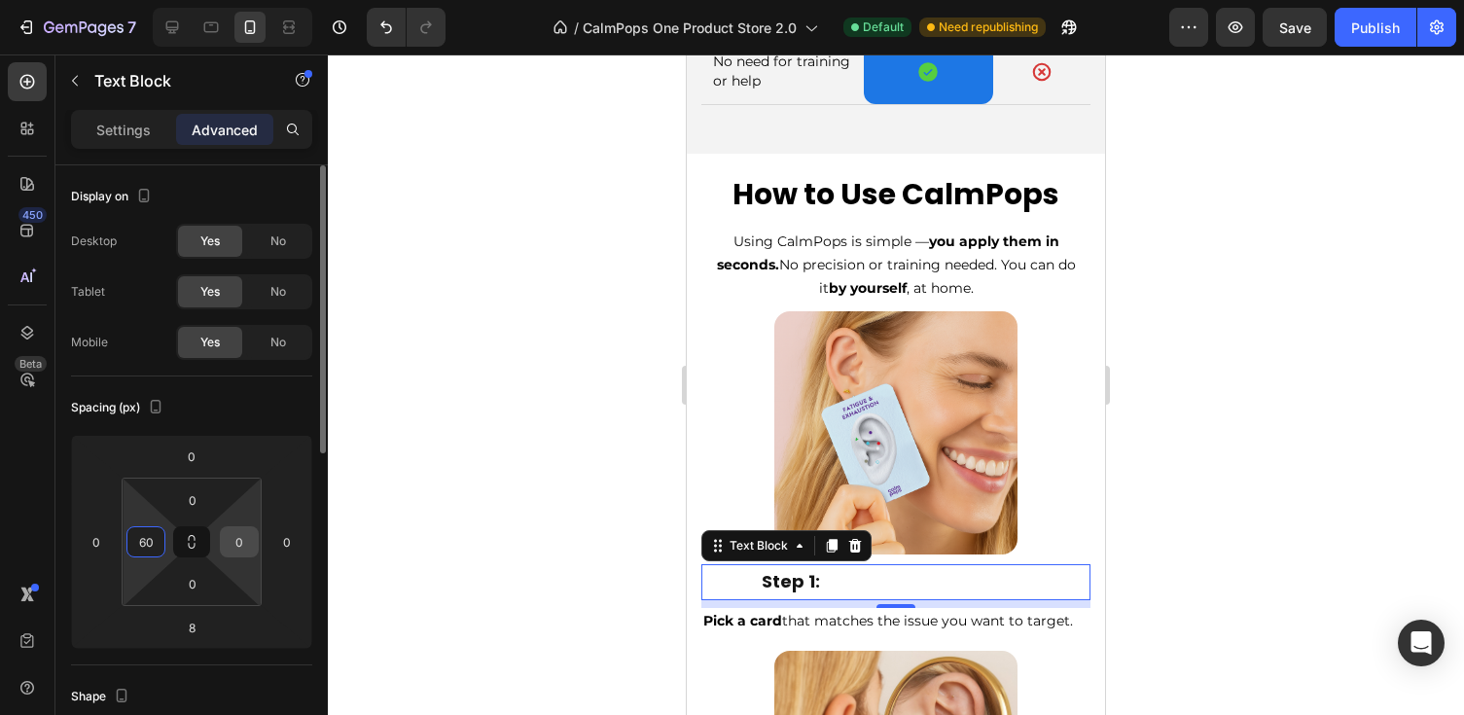
click at [241, 547] on input "0" at bounding box center [239, 541] width 29 height 29
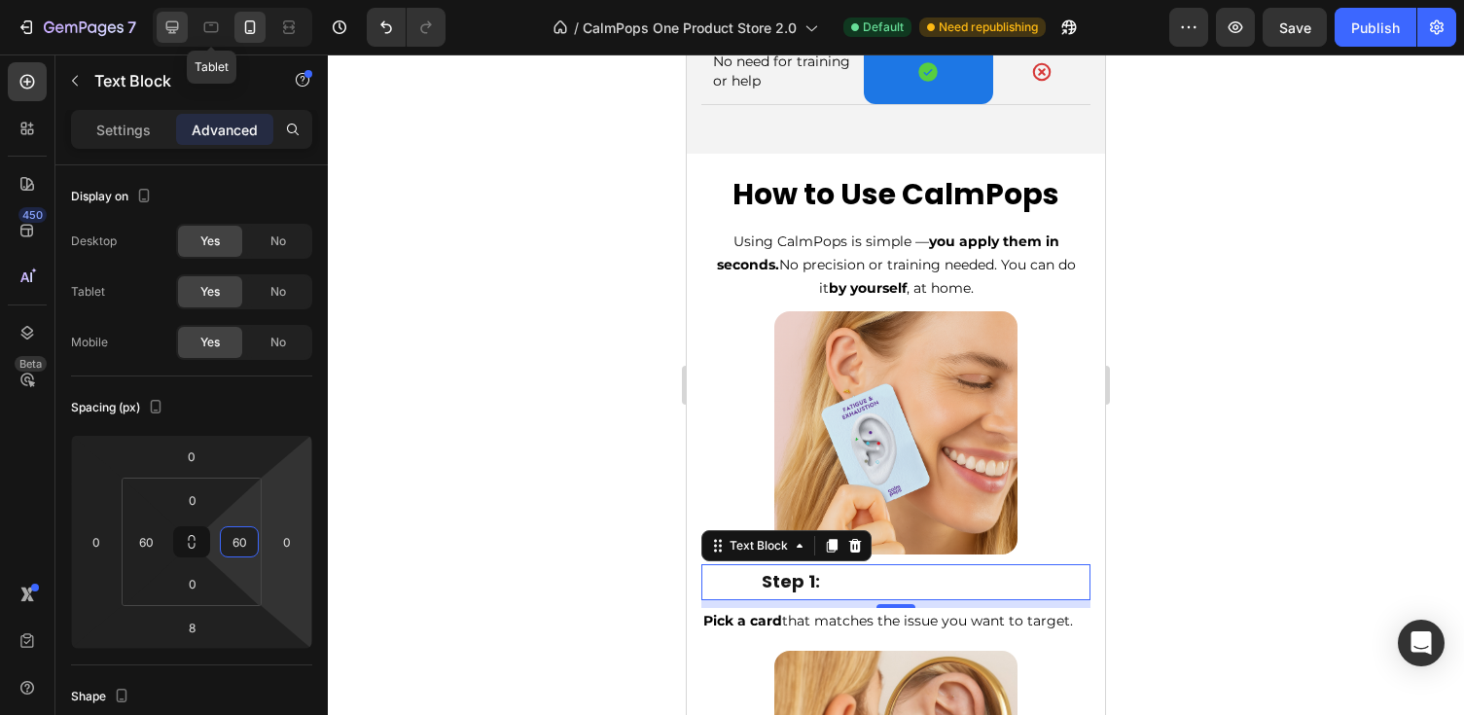
type input "60"
click at [170, 27] on icon at bounding box center [172, 27] width 13 height 13
type input "0"
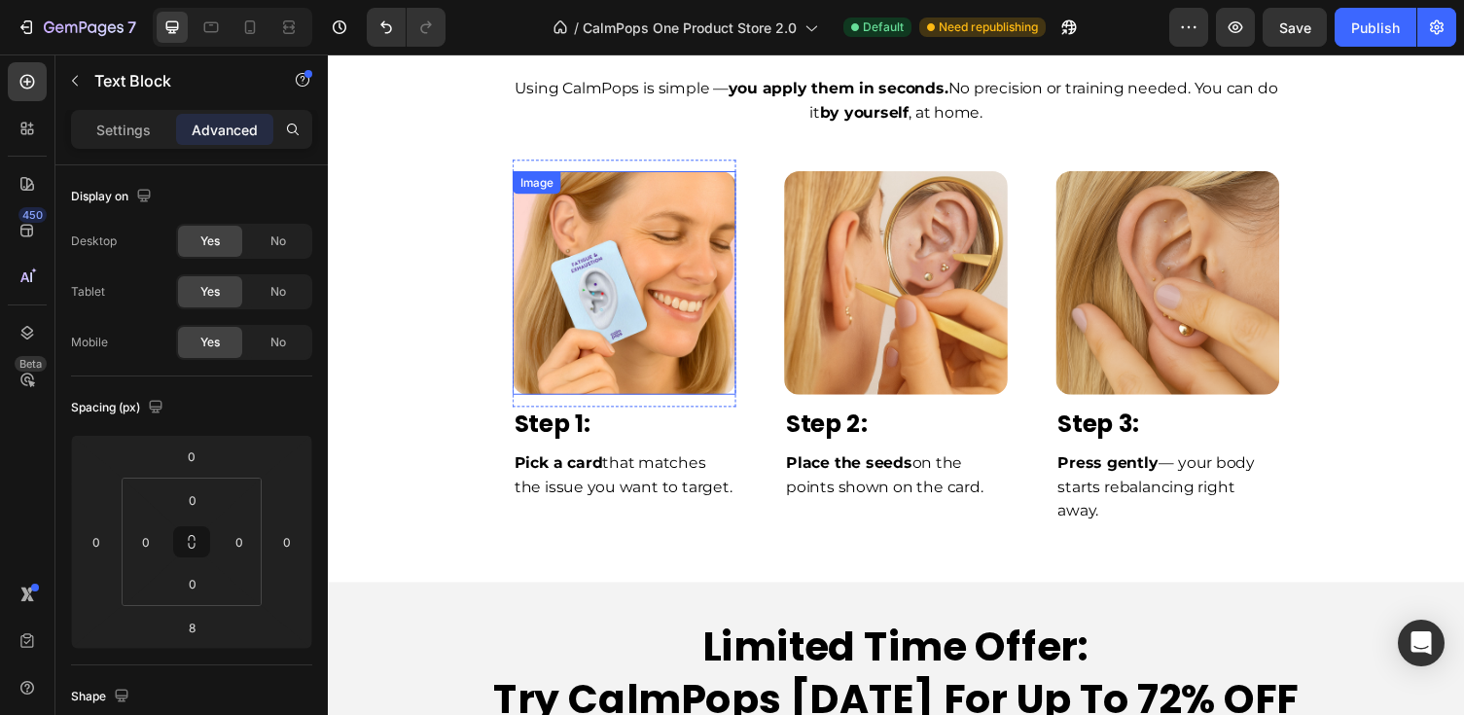
scroll to position [5106, 0]
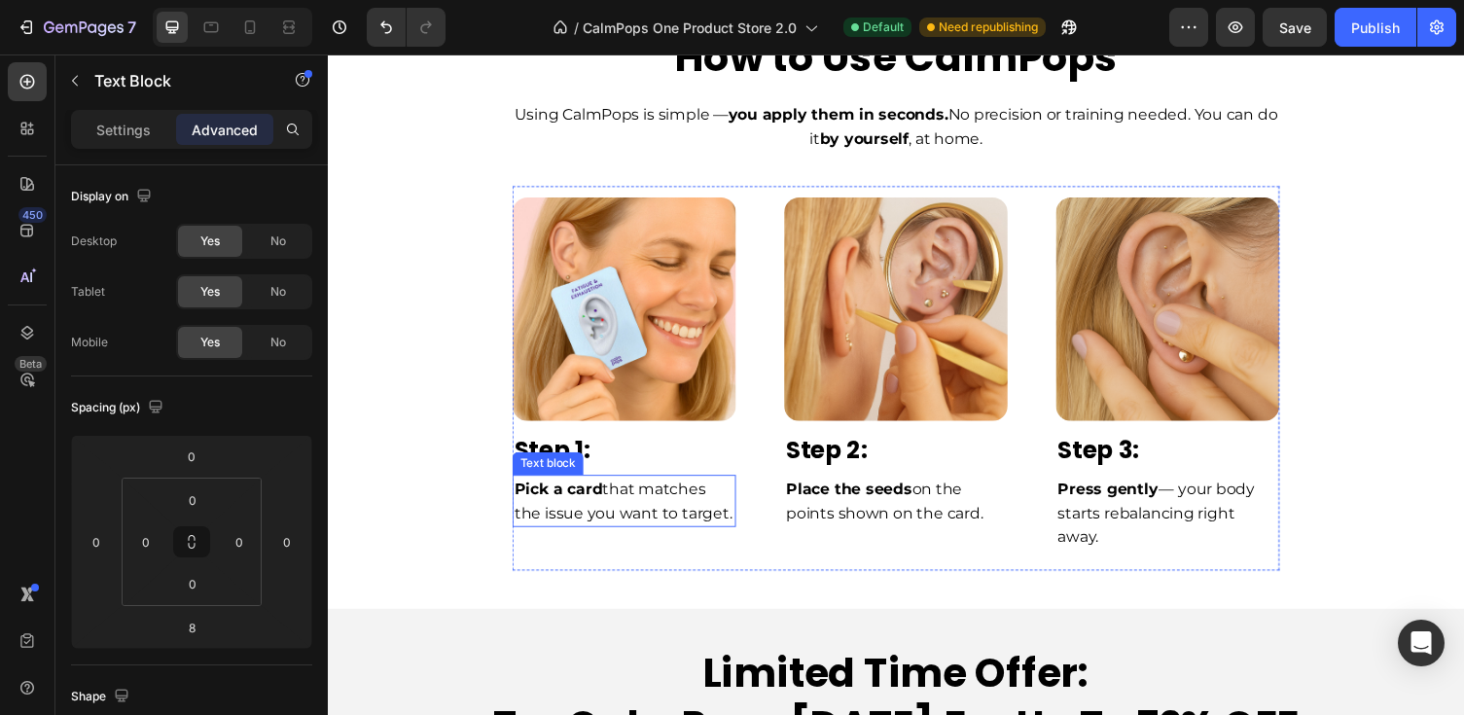
click at [592, 526] on p "Pick a card that matches the issue you want to target." at bounding box center [632, 513] width 226 height 50
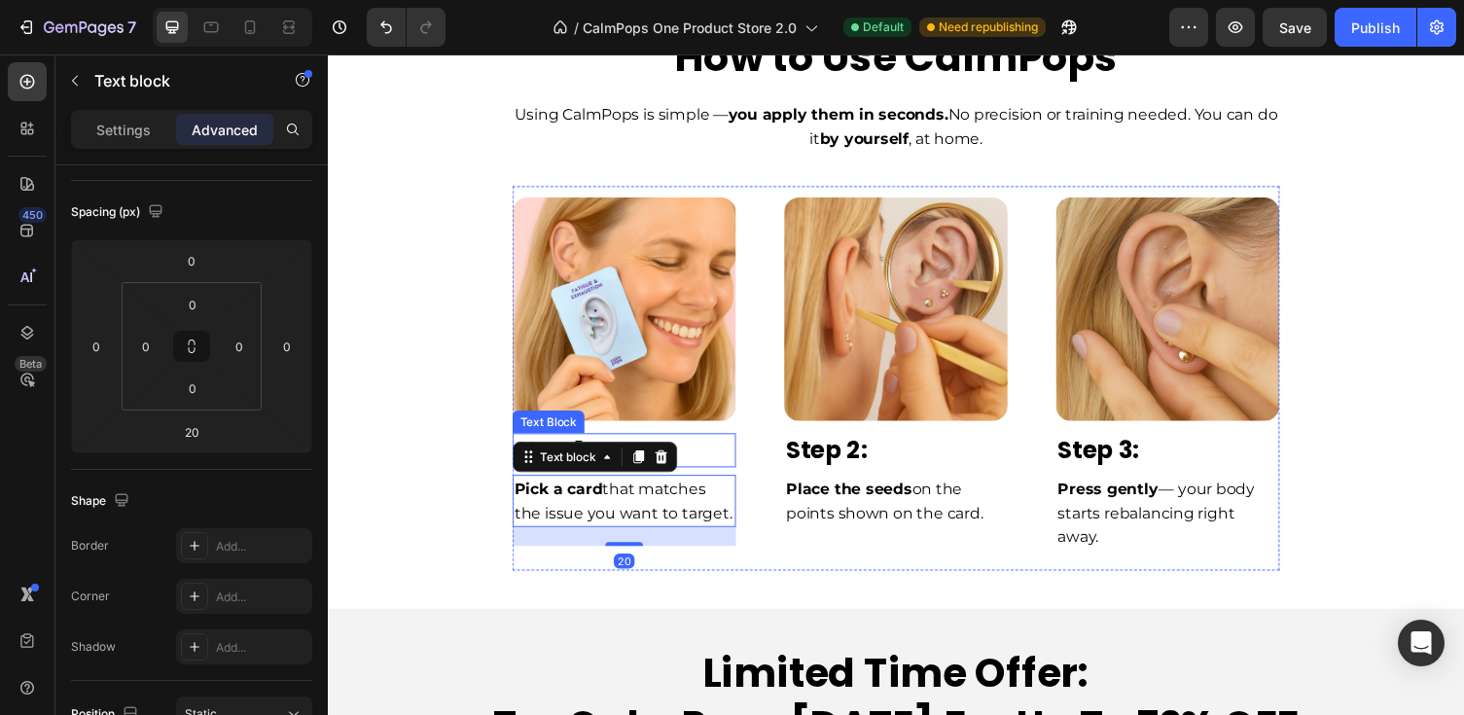
click at [737, 458] on p "Step 1:" at bounding box center [632, 462] width 226 height 32
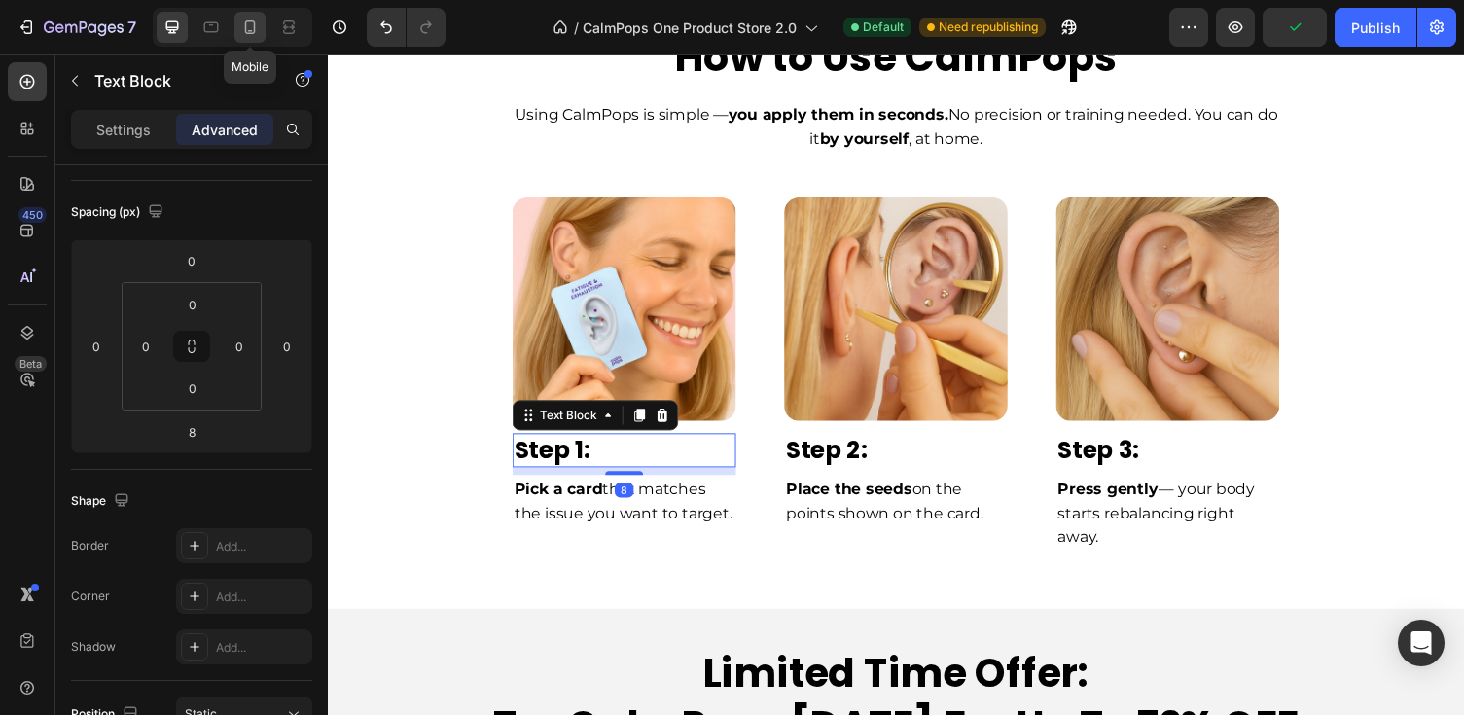
click at [249, 28] on icon at bounding box center [249, 27] width 19 height 19
type input "0"
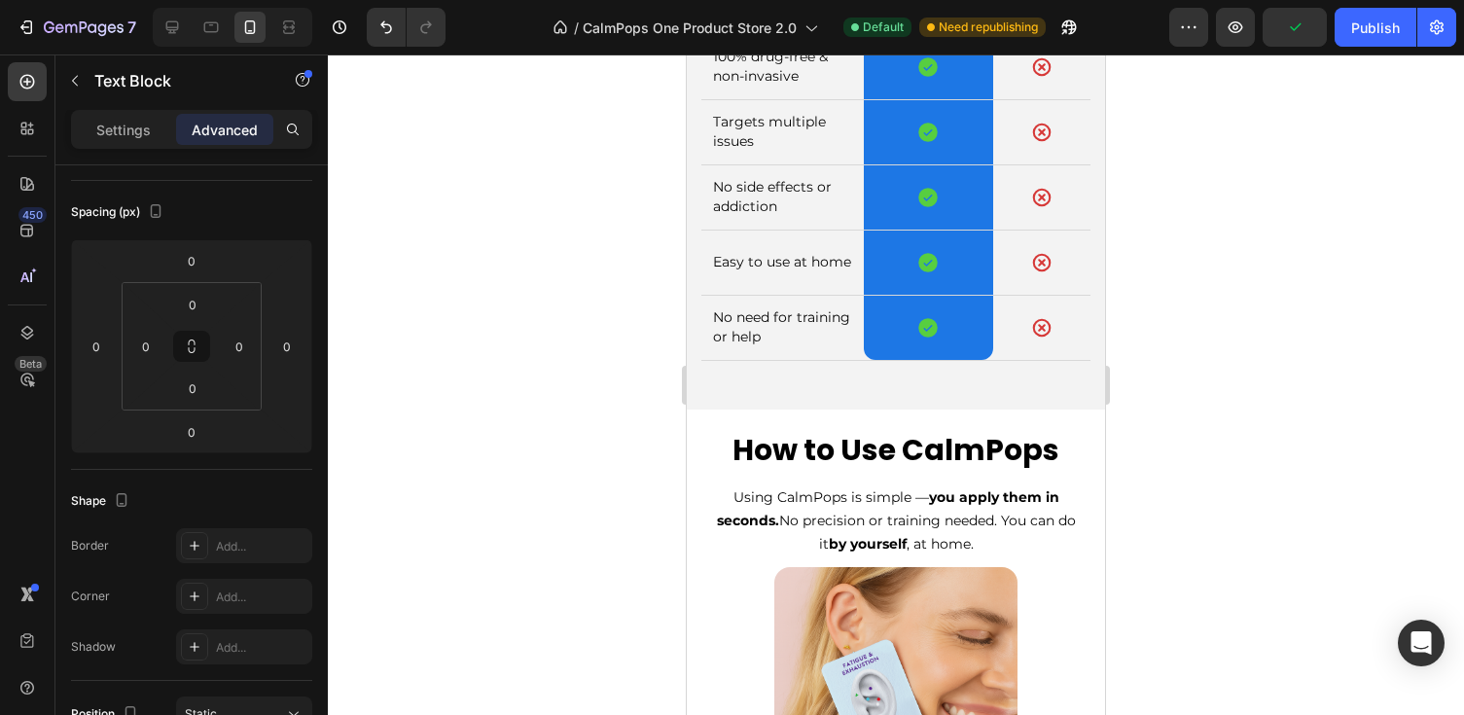
scroll to position [5796, 0]
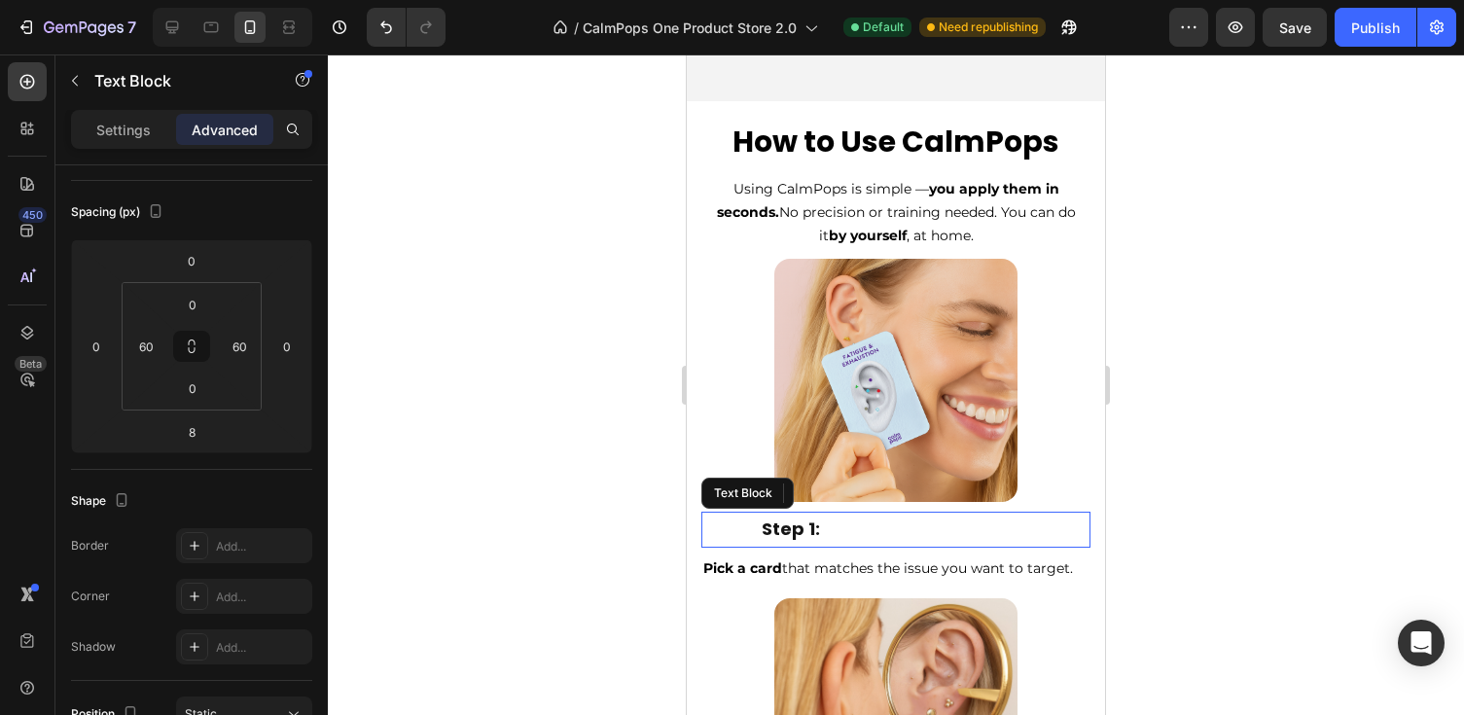
click at [789, 528] on p "Step 1:" at bounding box center [896, 529] width 268 height 31
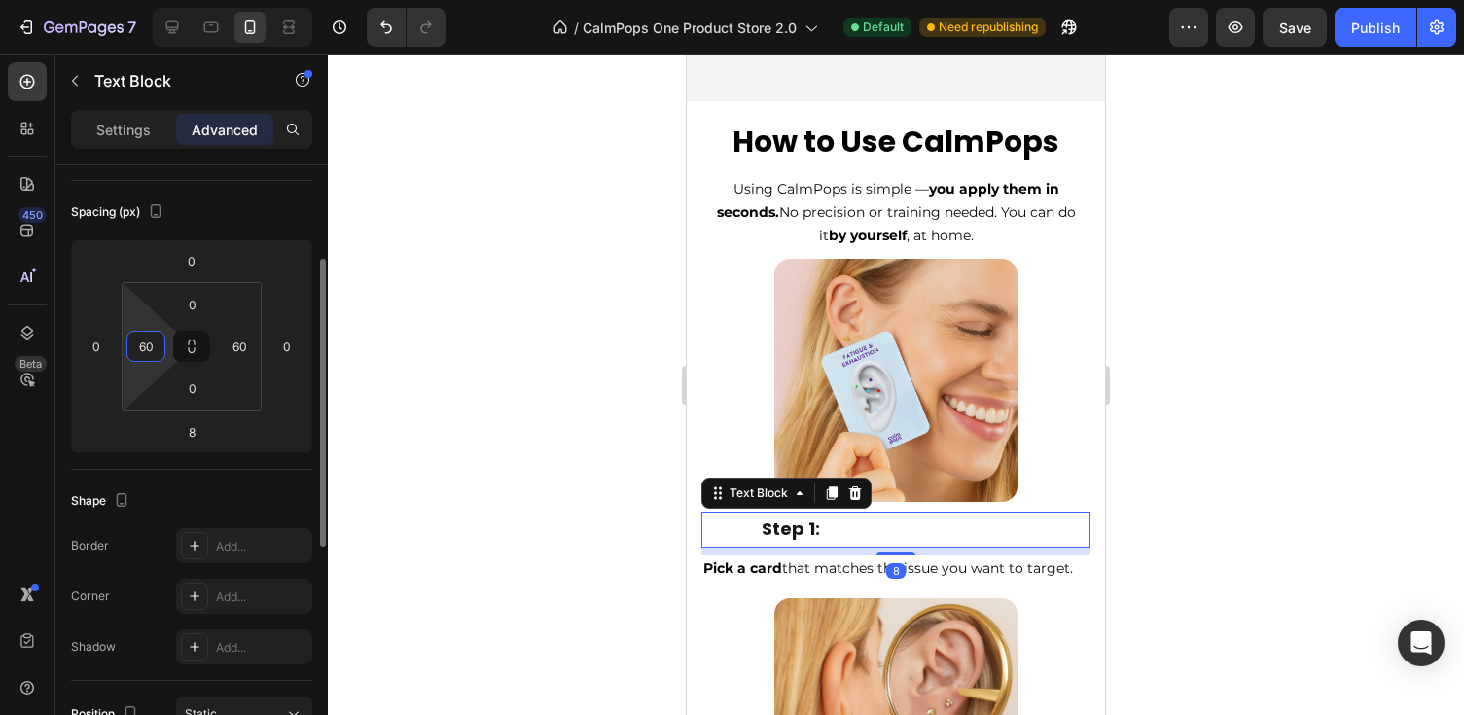
click at [144, 342] on input "60" at bounding box center [145, 346] width 29 height 29
type input "80"
click at [238, 336] on input "60" at bounding box center [239, 346] width 29 height 29
type input "80"
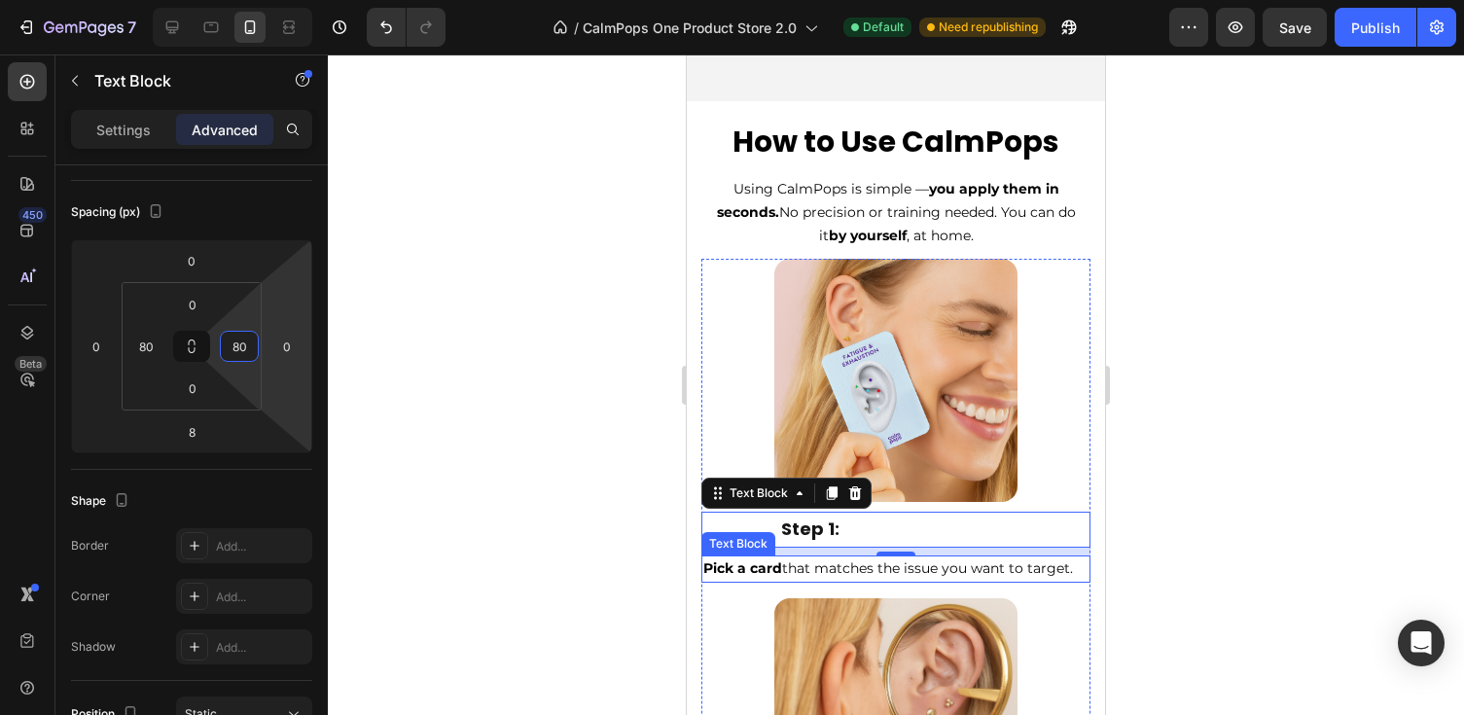
click at [749, 561] on strong "Pick a card" at bounding box center [742, 568] width 79 height 18
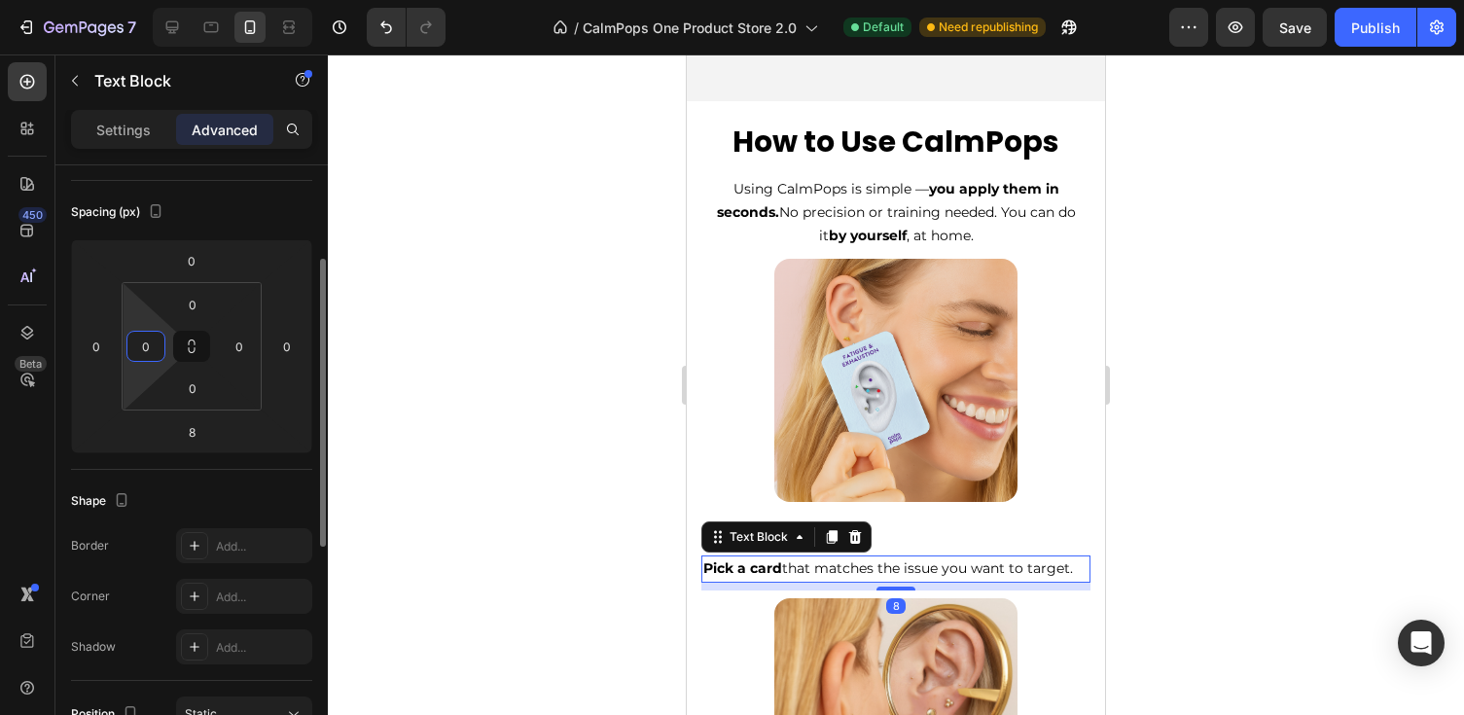
click at [134, 343] on input "0" at bounding box center [145, 346] width 29 height 29
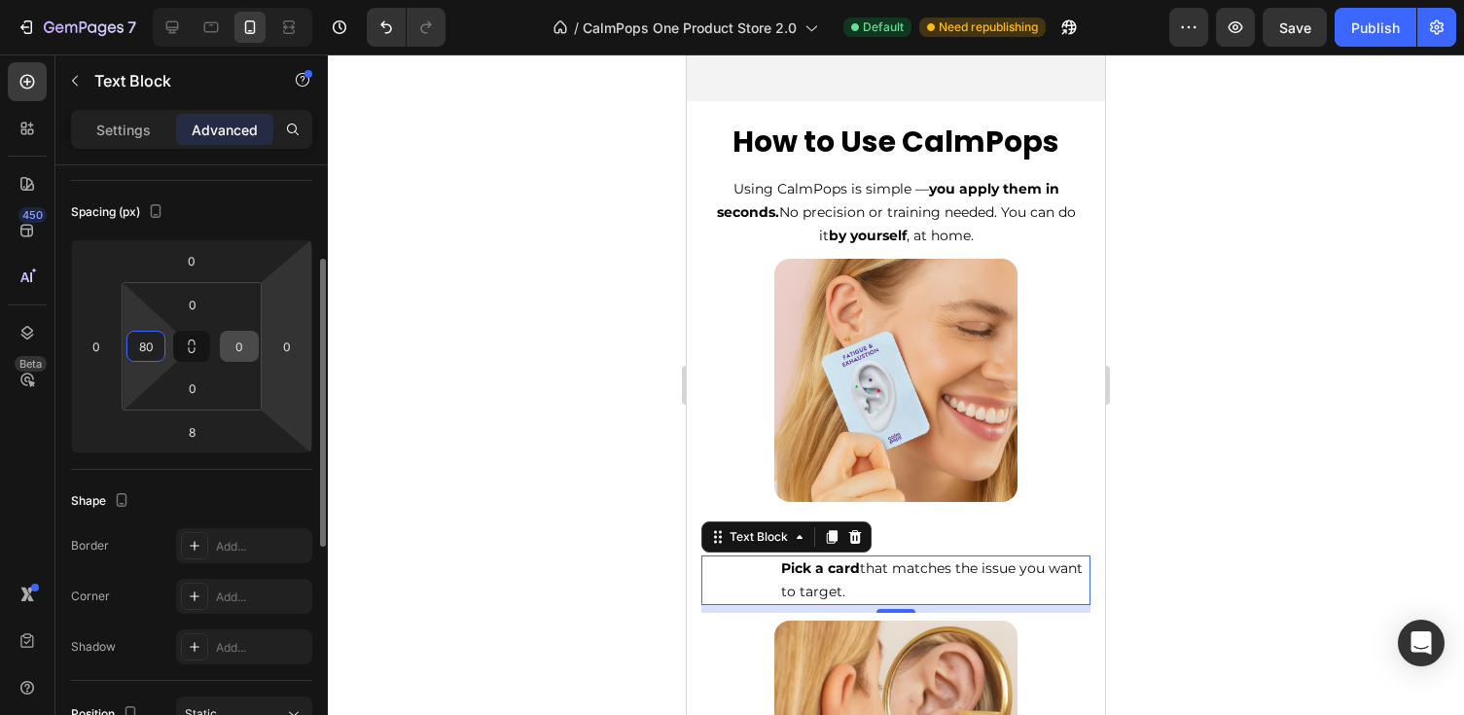
type input "80"
click at [251, 352] on input "0" at bounding box center [239, 346] width 29 height 29
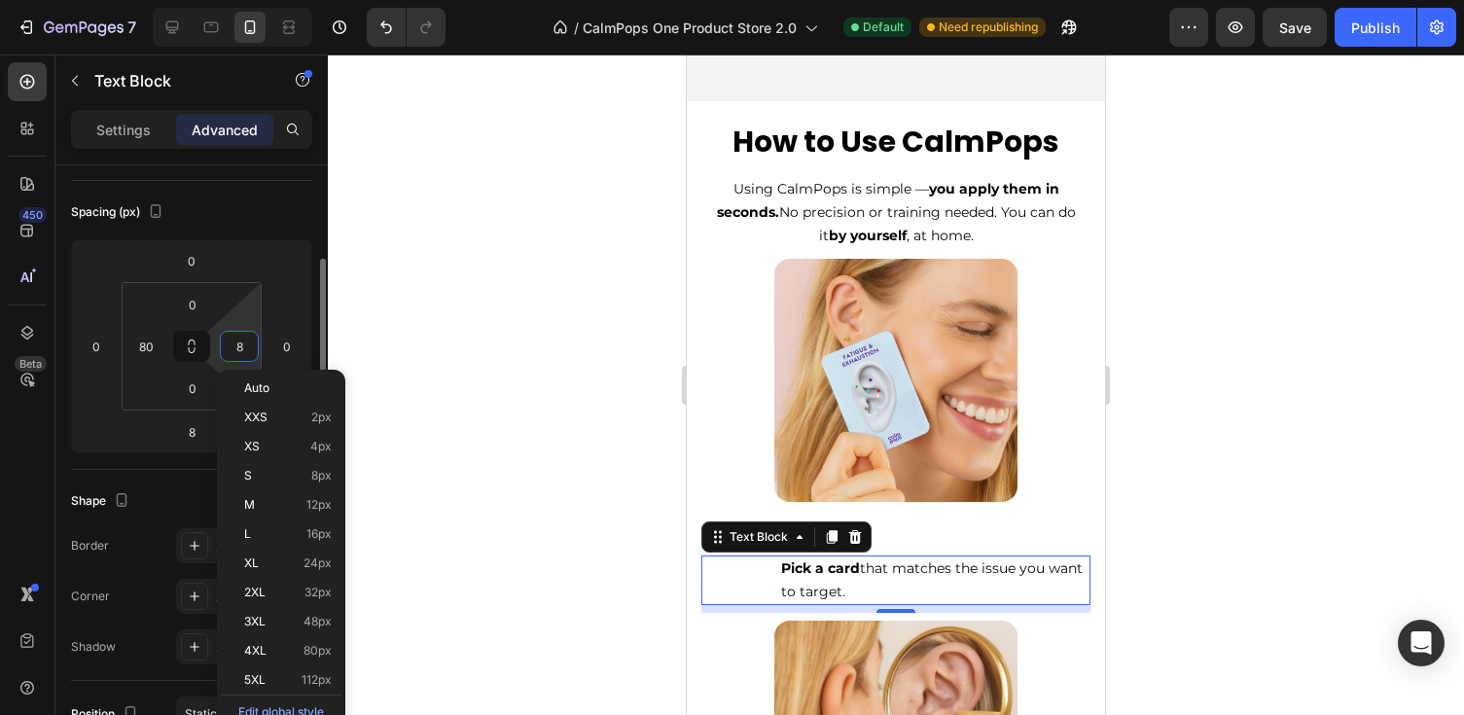
type input "80"
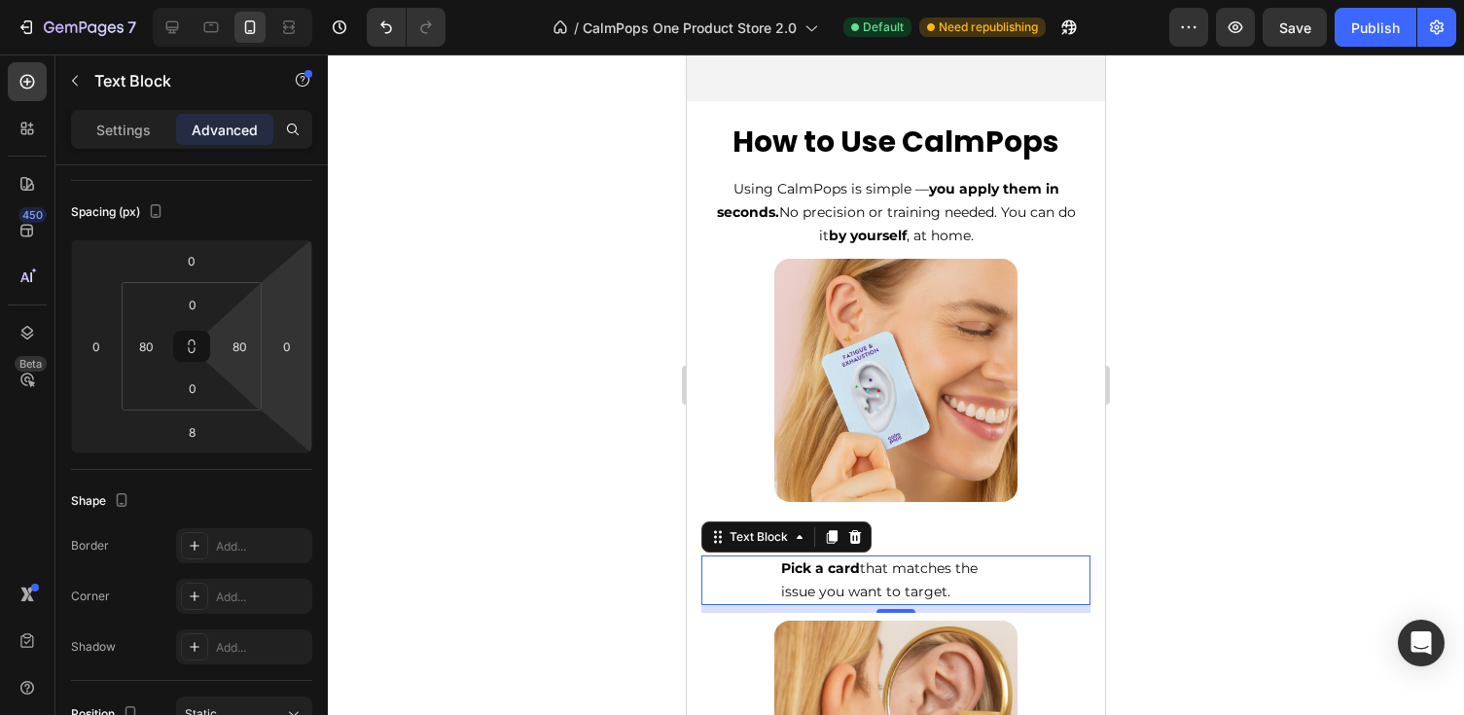
click at [1280, 454] on div at bounding box center [896, 384] width 1136 height 660
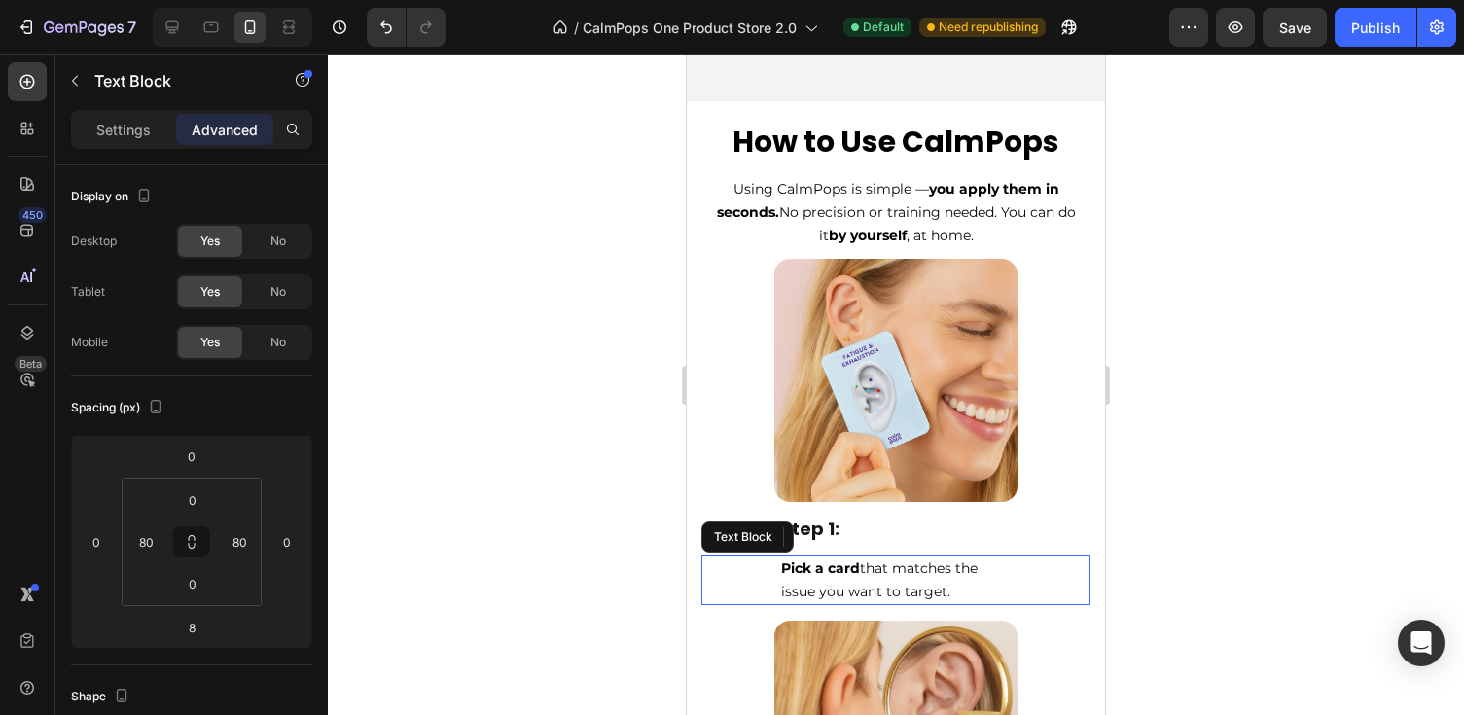
click at [854, 569] on strong "Pick a card" at bounding box center [820, 568] width 79 height 18
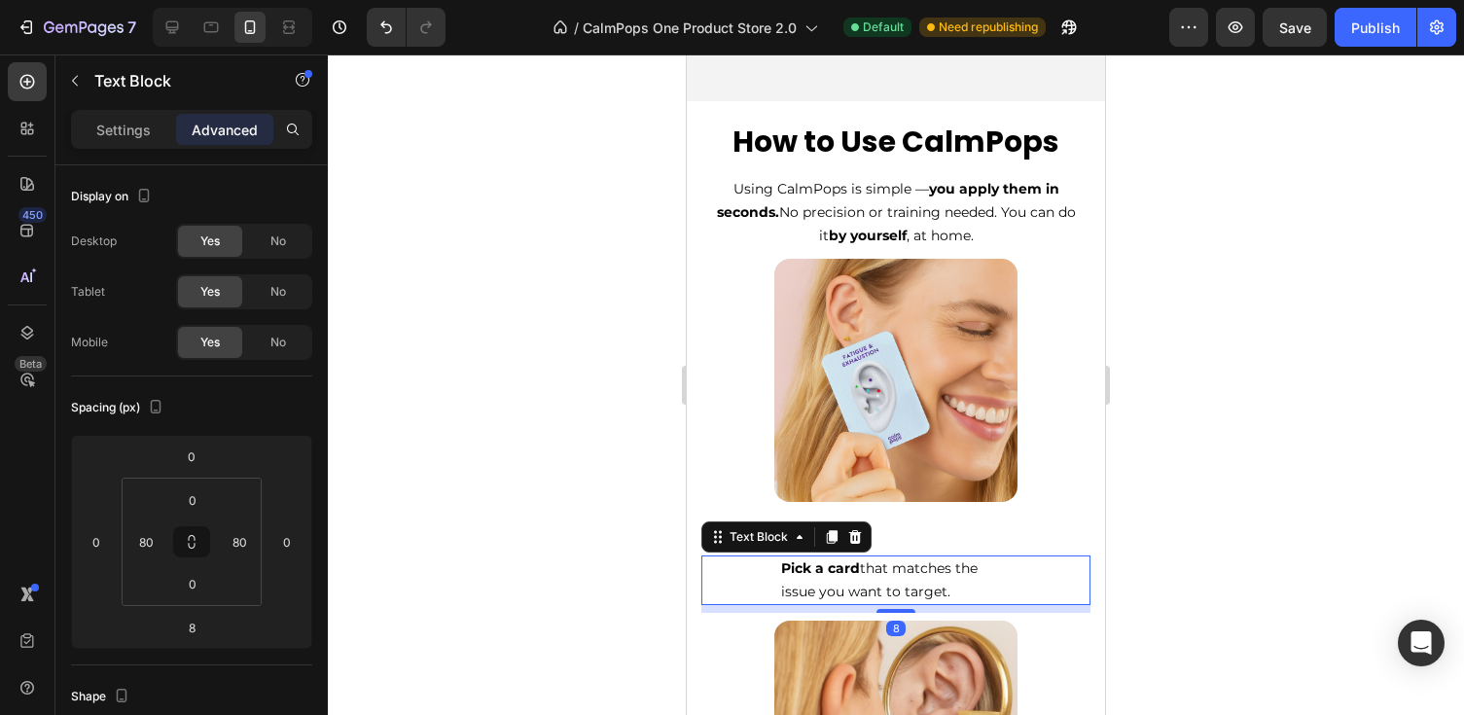
click at [952, 570] on span "Pick a card that matches the issue you want to target." at bounding box center [879, 579] width 196 height 41
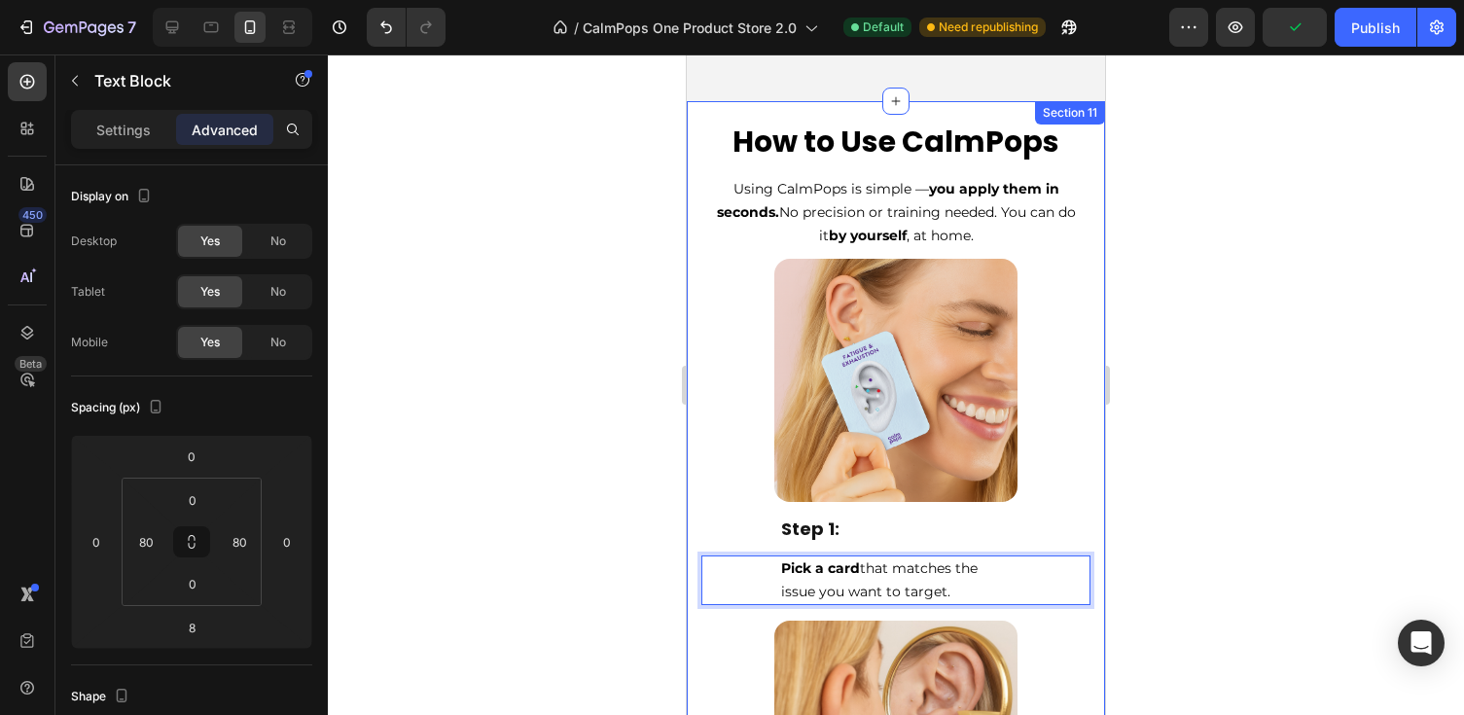
click at [1270, 525] on div at bounding box center [896, 384] width 1136 height 660
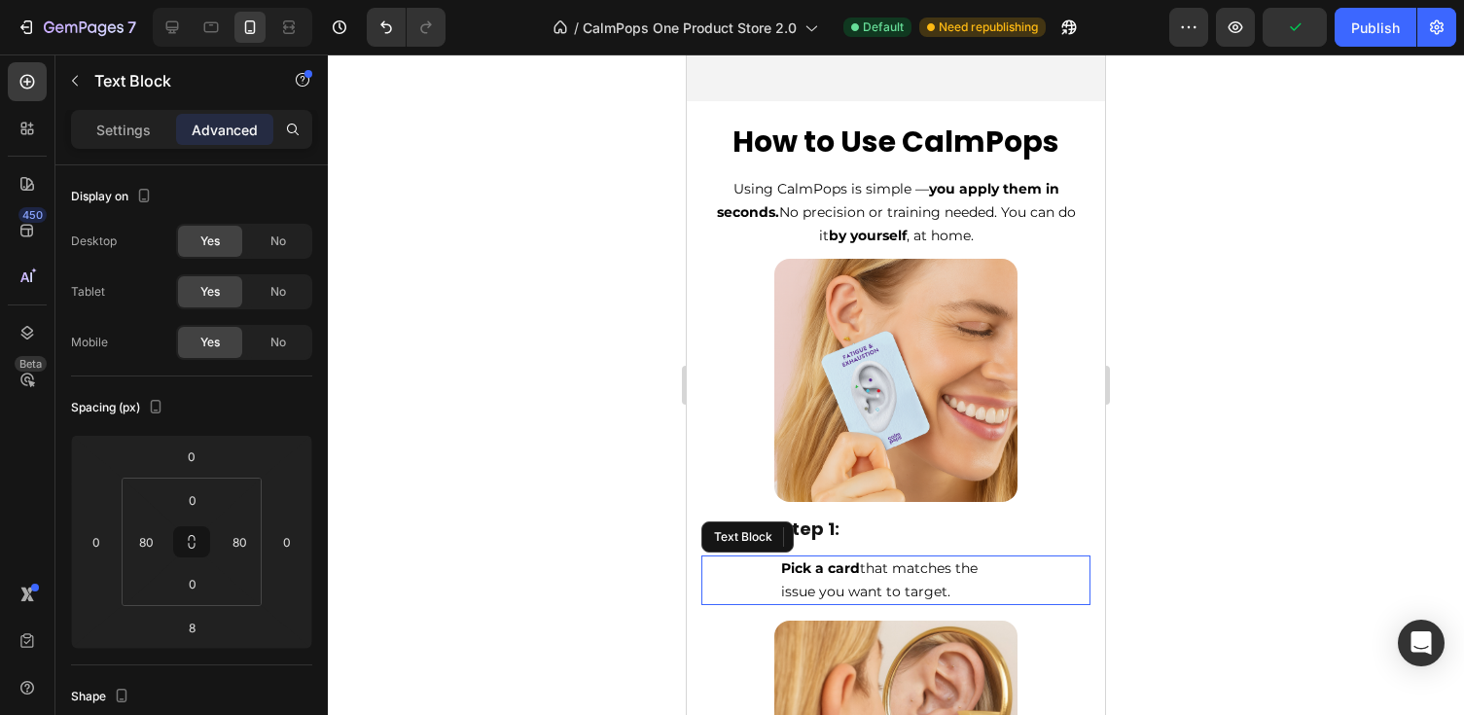
click at [888, 569] on span "Pick a card that matches the issue you want to target." at bounding box center [879, 579] width 196 height 41
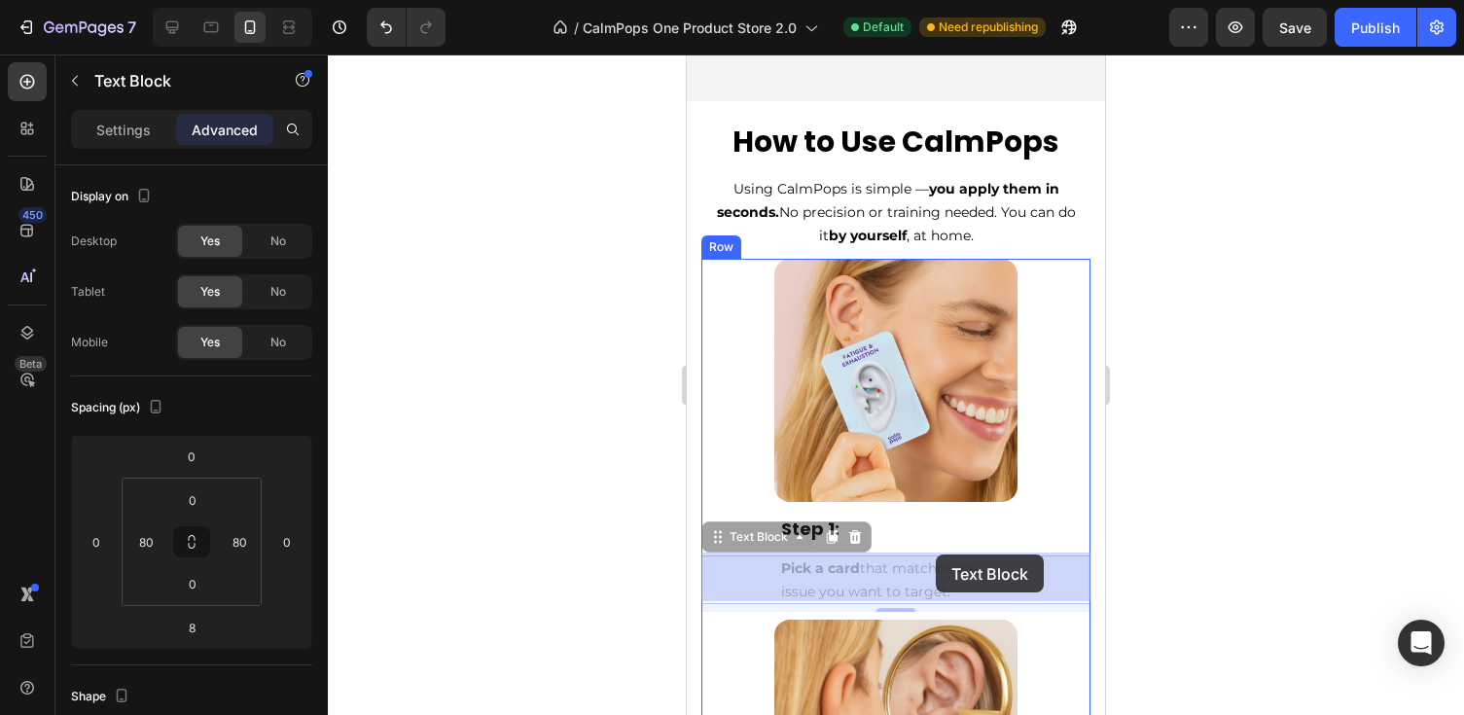
drag, startPoint x: 718, startPoint y: 532, endPoint x: 936, endPoint y: 554, distance: 219.0
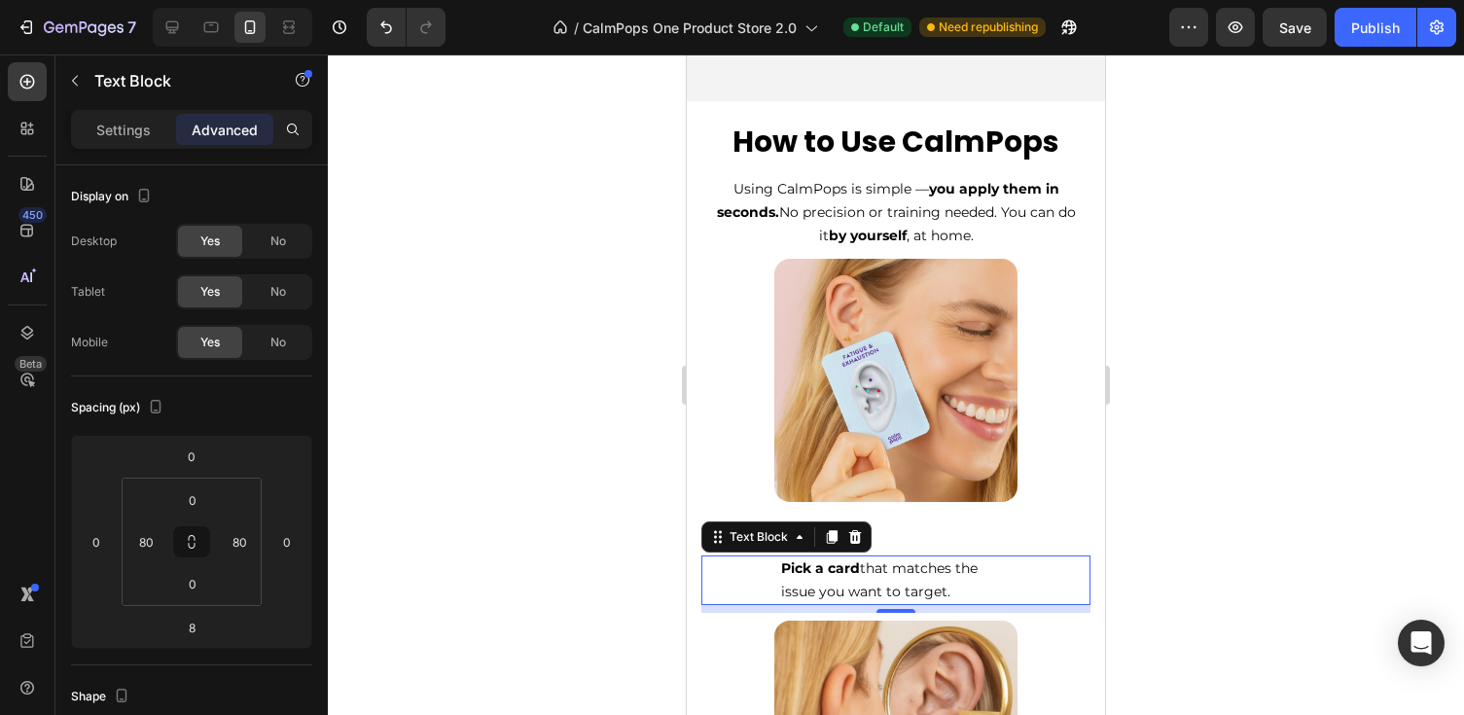
click at [1125, 507] on div at bounding box center [896, 384] width 1136 height 660
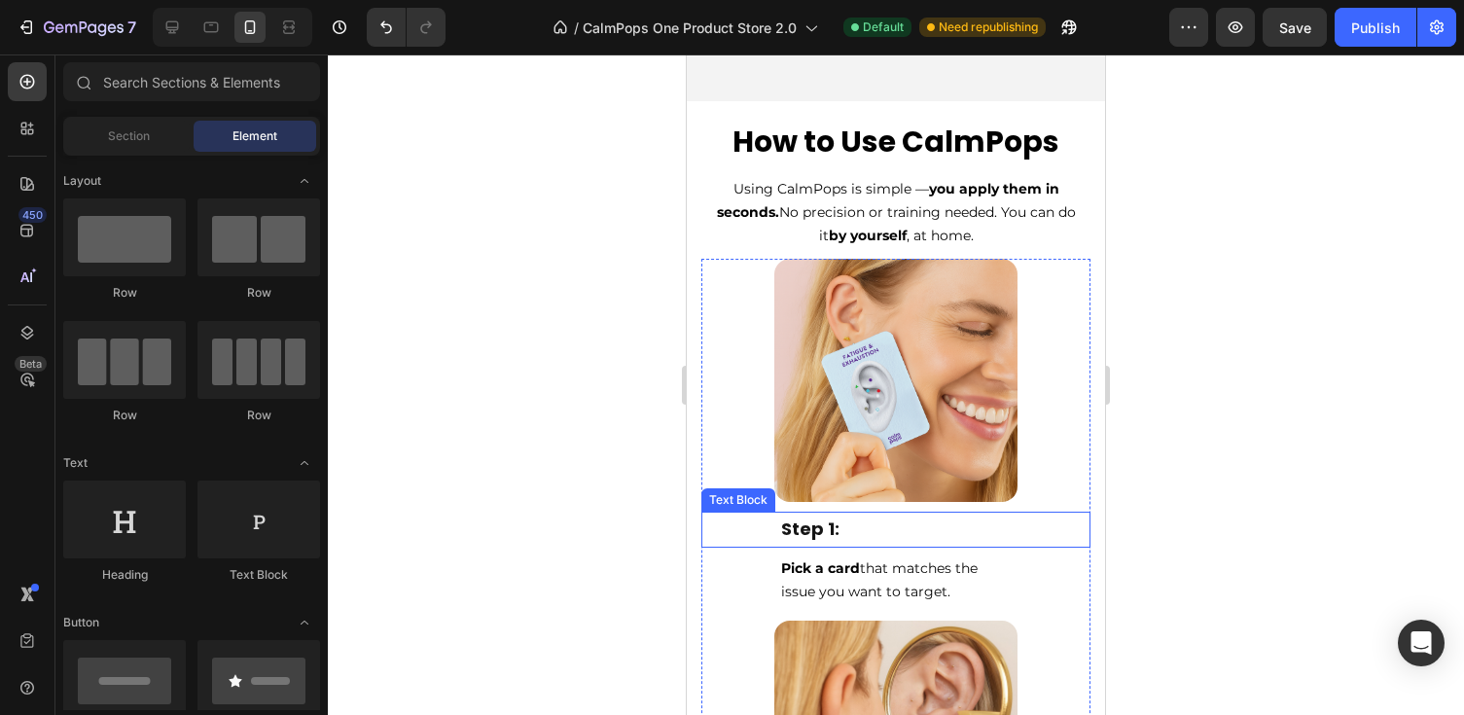
click at [802, 541] on p "Step 1:" at bounding box center [896, 529] width 230 height 31
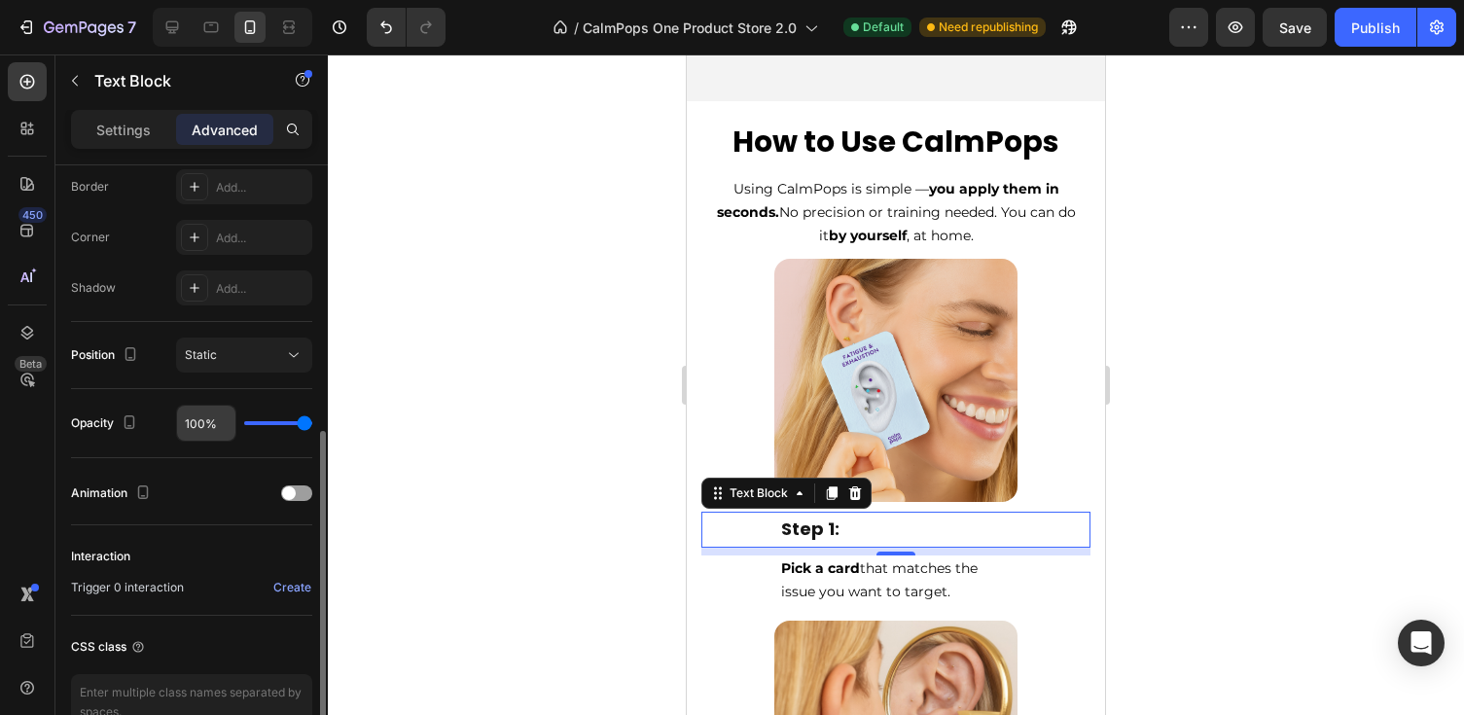
scroll to position [663, 0]
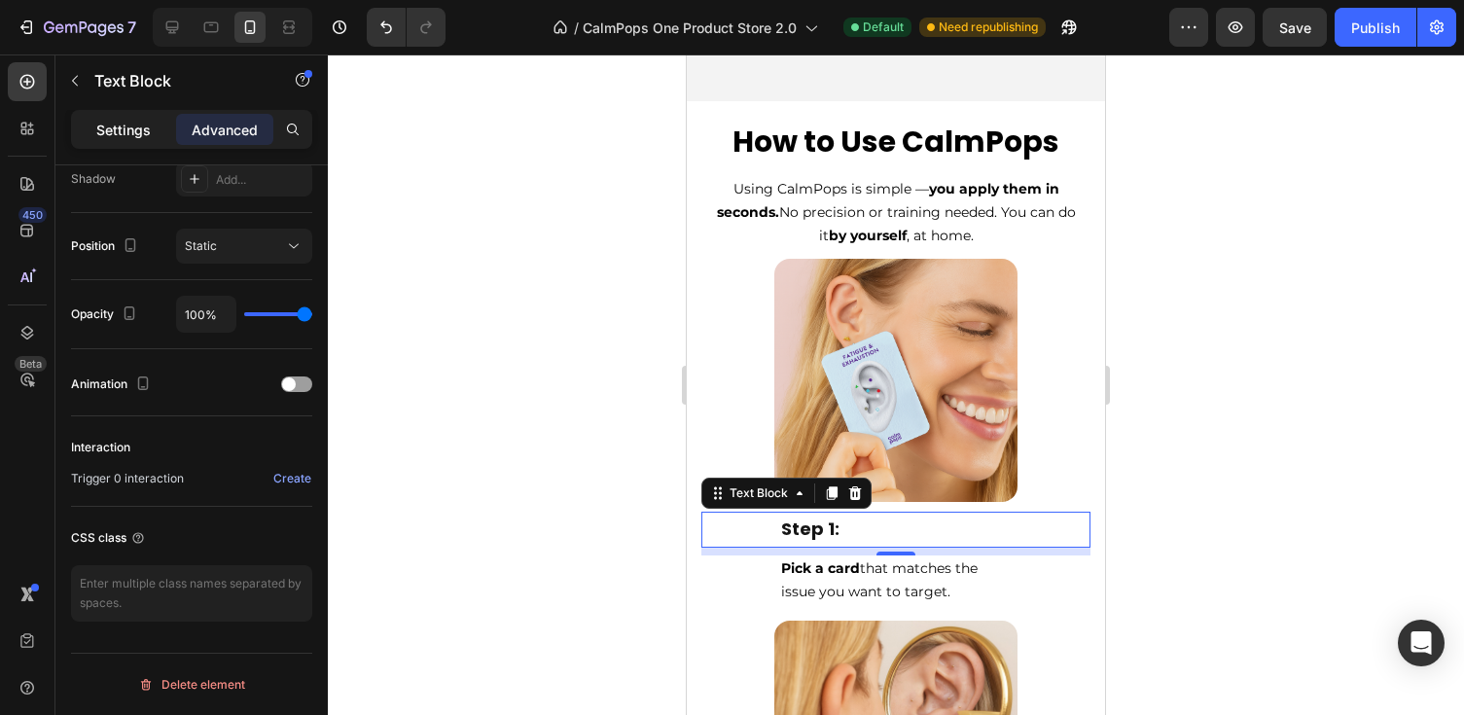
click at [117, 128] on p "Settings" at bounding box center [123, 130] width 54 height 20
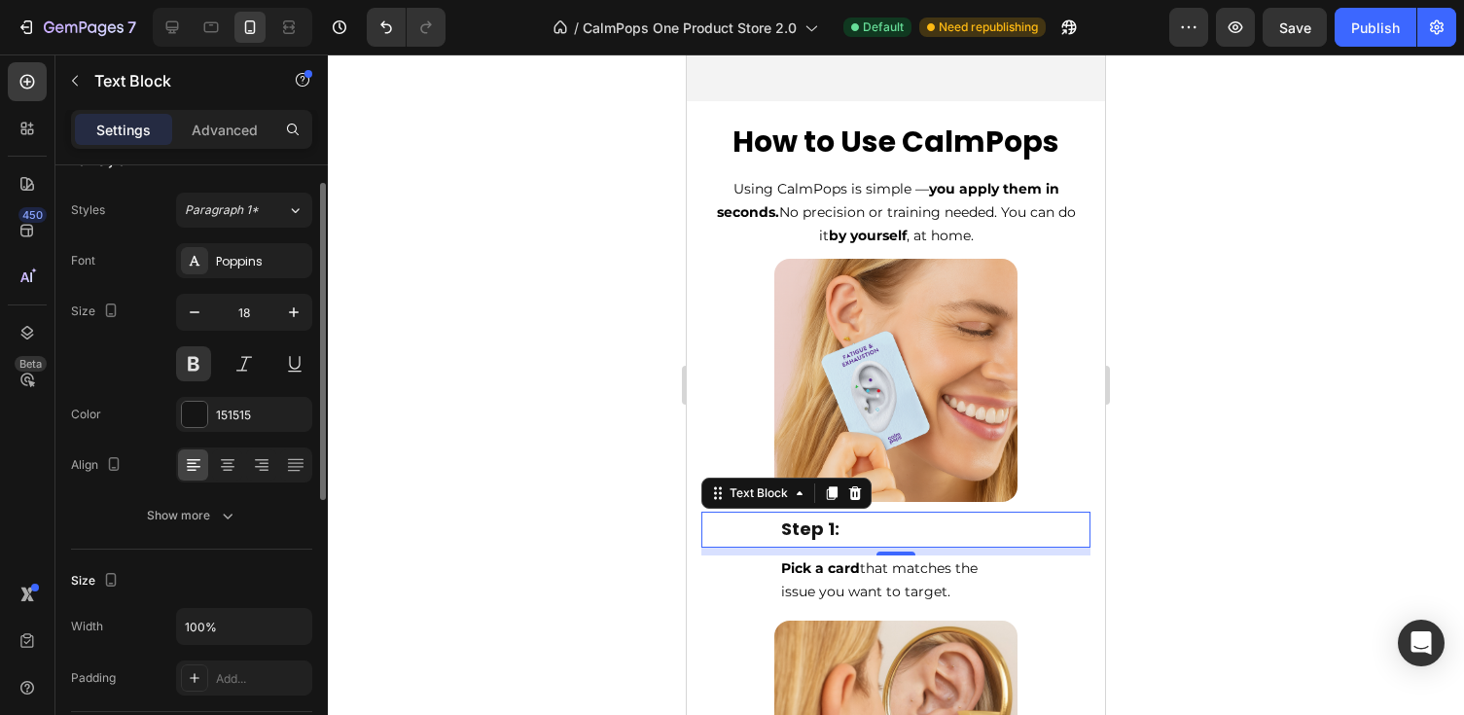
scroll to position [0, 0]
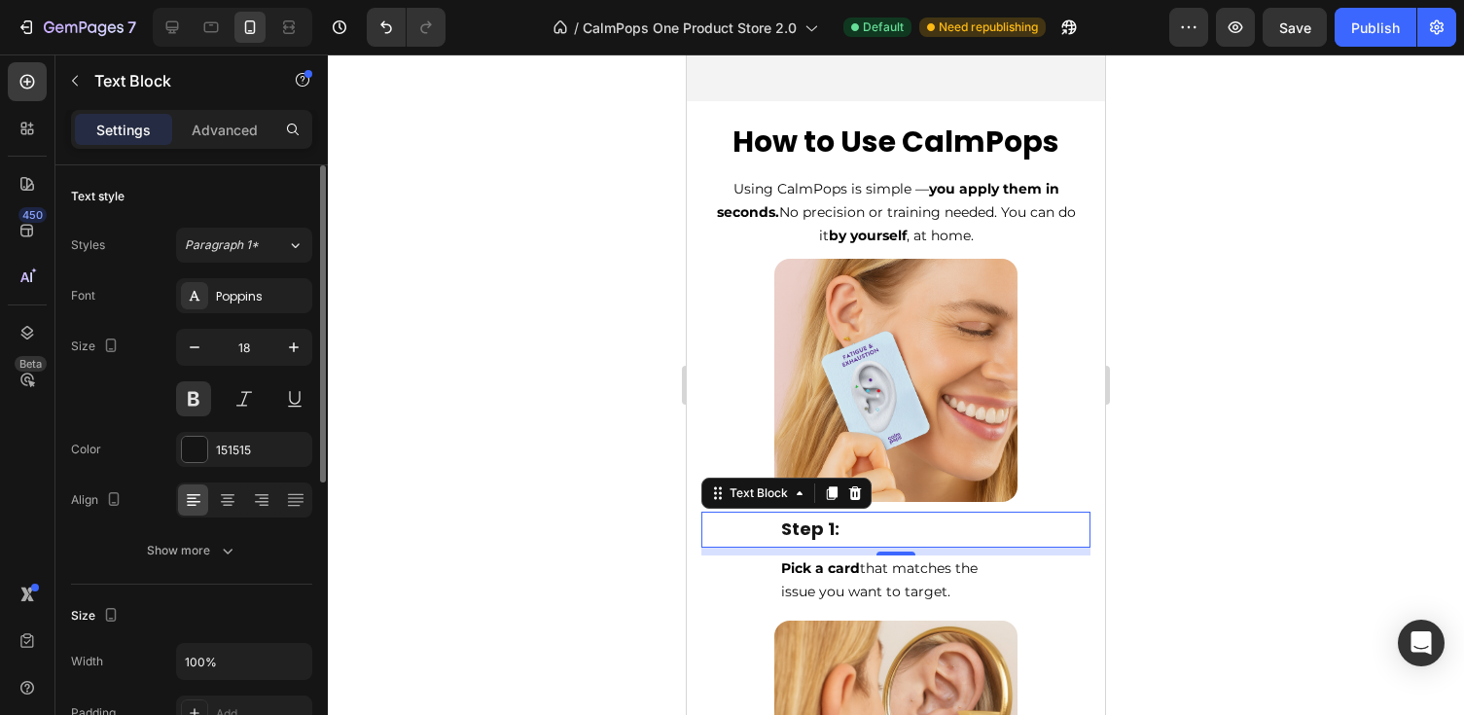
click at [1243, 431] on div at bounding box center [896, 384] width 1136 height 660
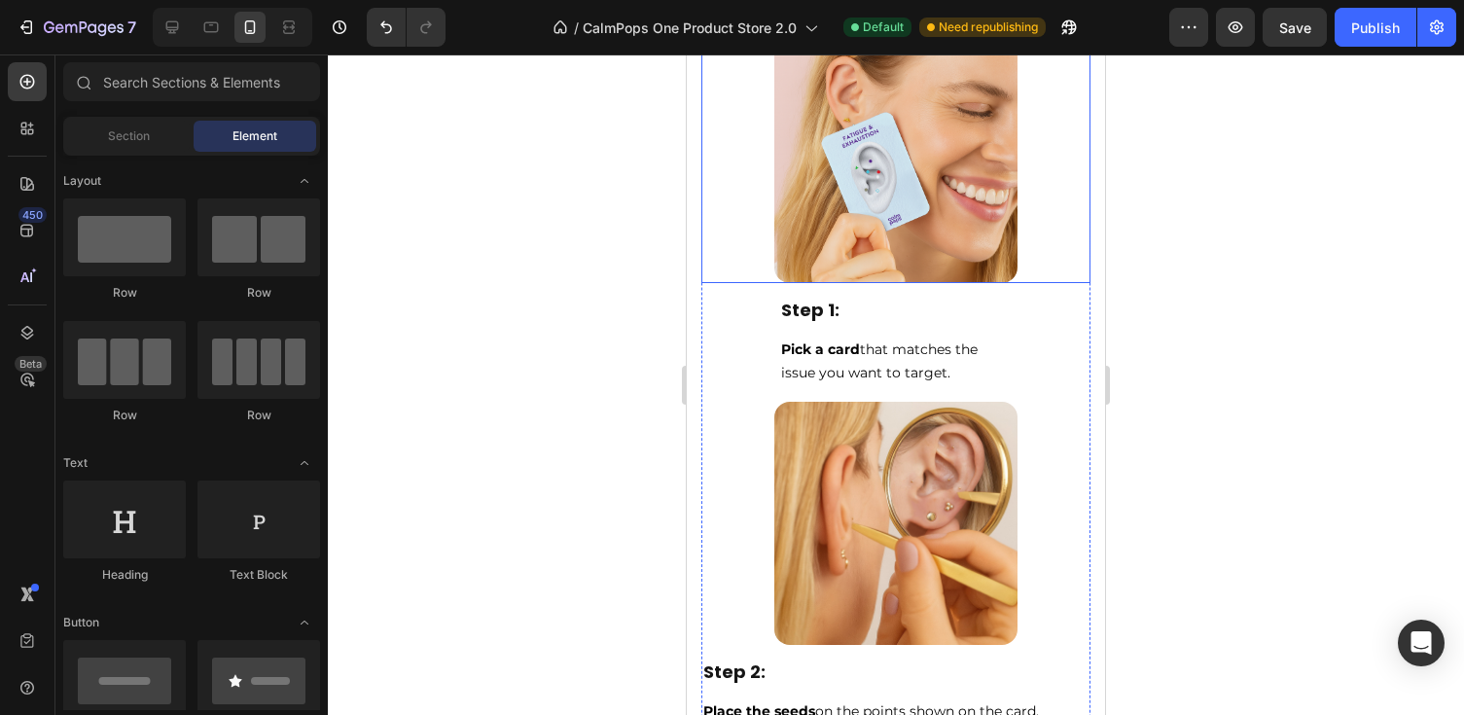
scroll to position [6086, 0]
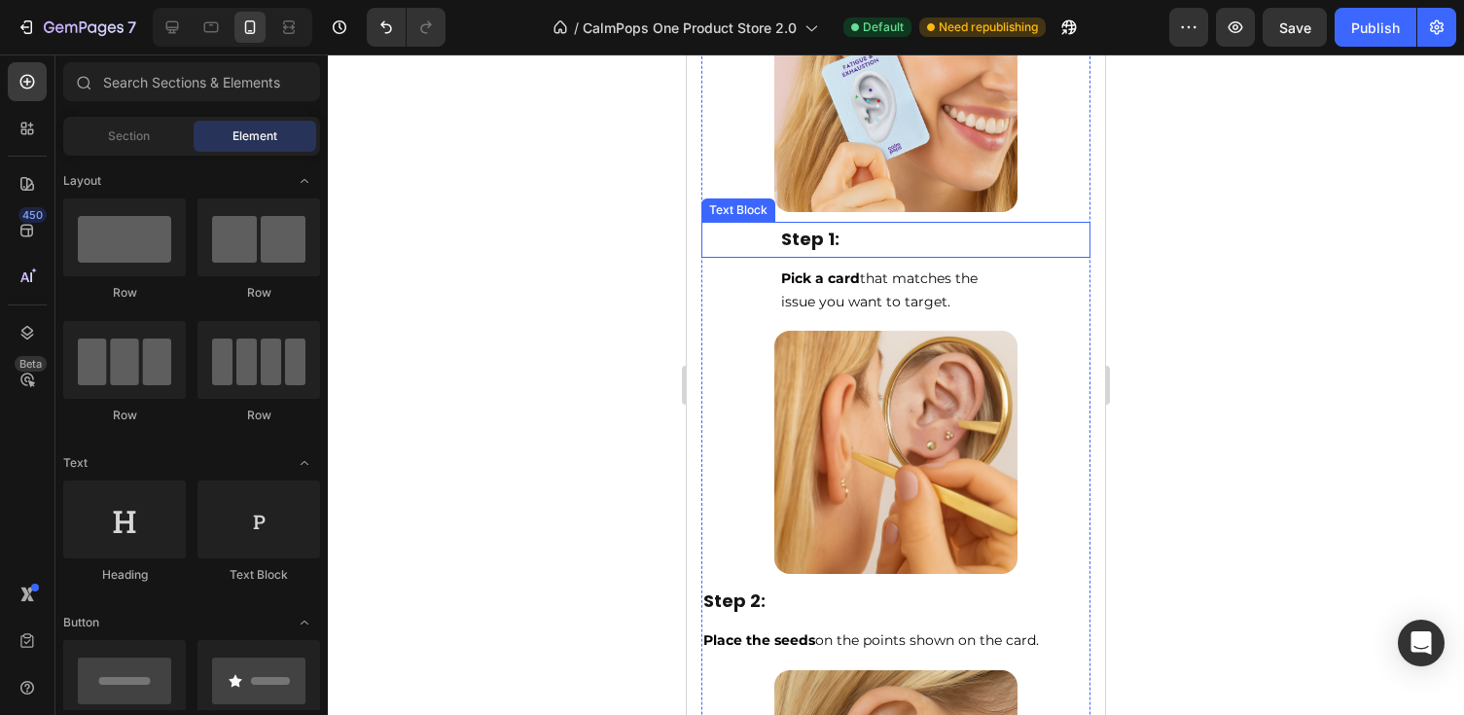
click at [901, 234] on p "Step 1:" at bounding box center [896, 239] width 230 height 31
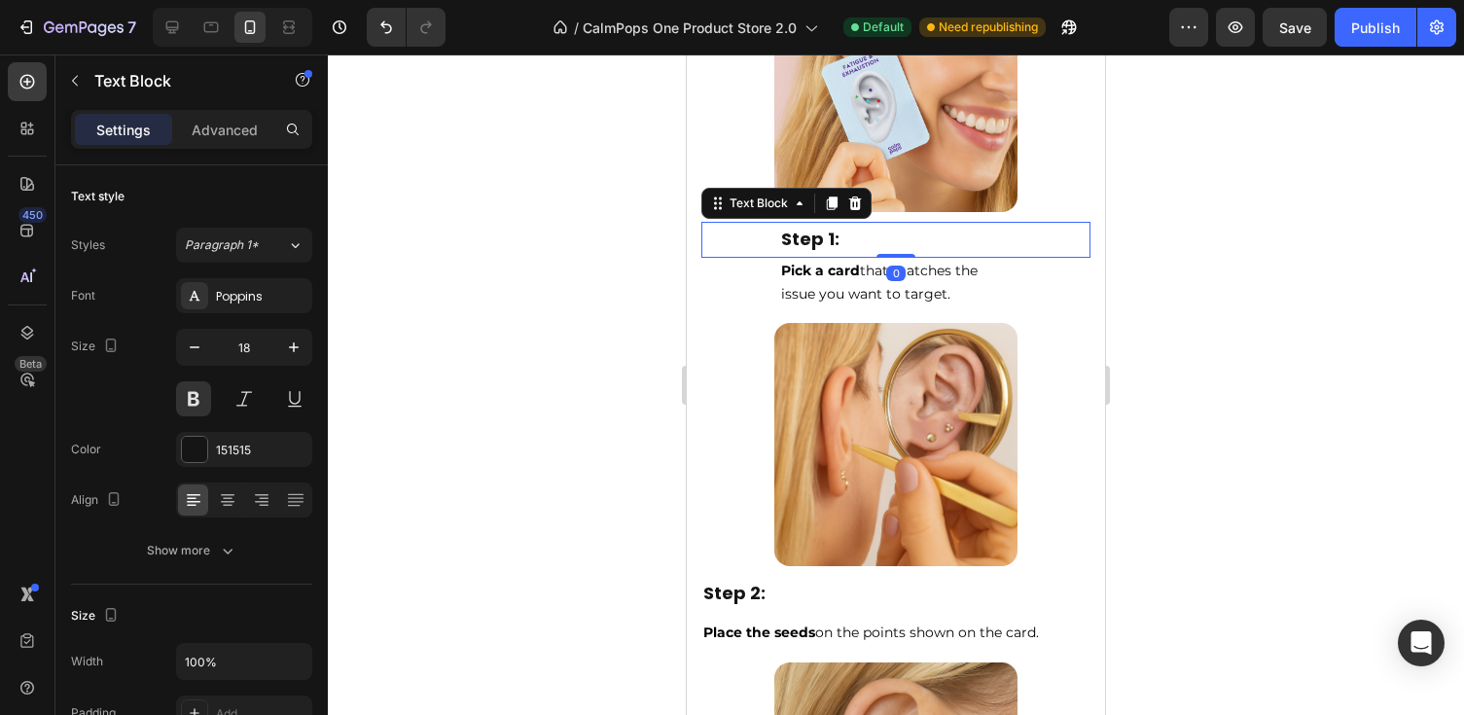
drag, startPoint x: 896, startPoint y: 260, endPoint x: 891, endPoint y: 224, distance: 36.3
click at [891, 225] on div "Step 1: Text Block 0" at bounding box center [895, 239] width 389 height 35
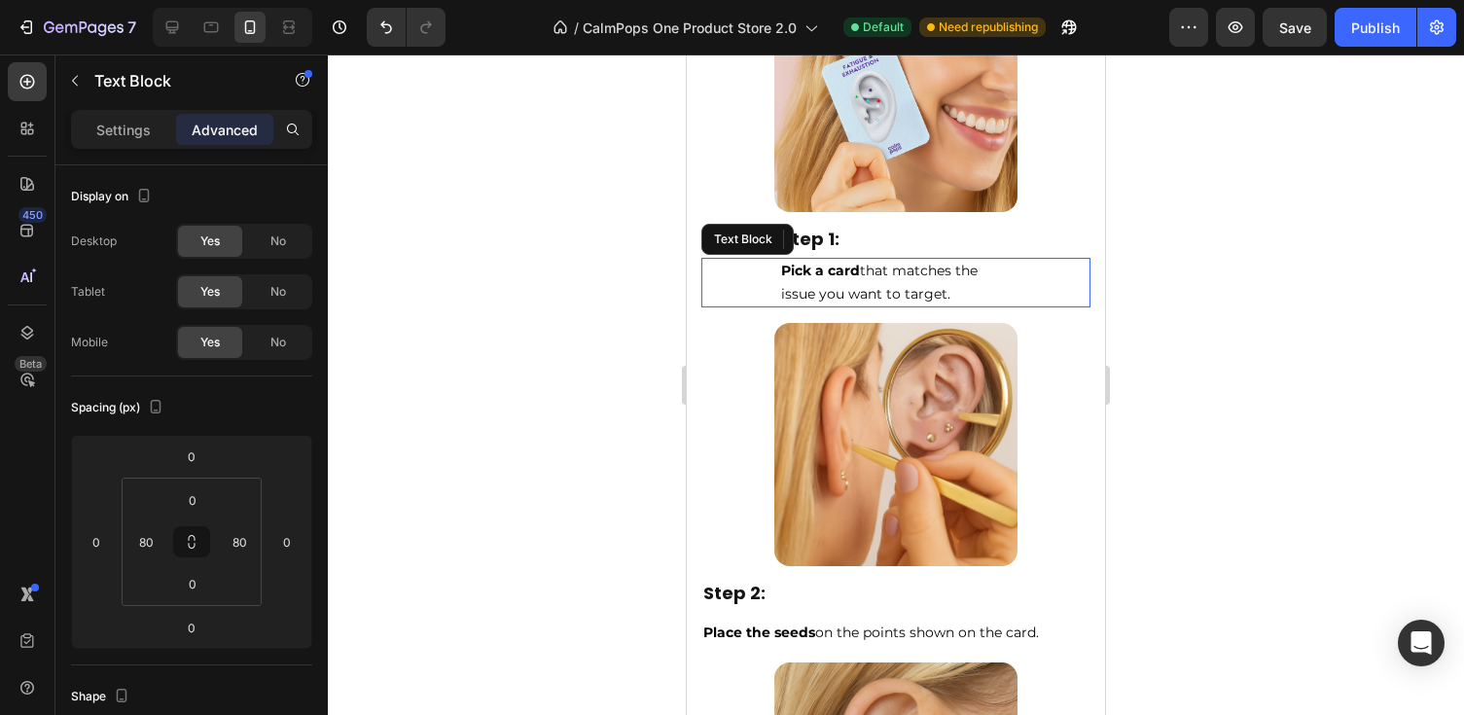
click at [849, 287] on span "Pick a card that matches the issue you want to target." at bounding box center [879, 282] width 196 height 41
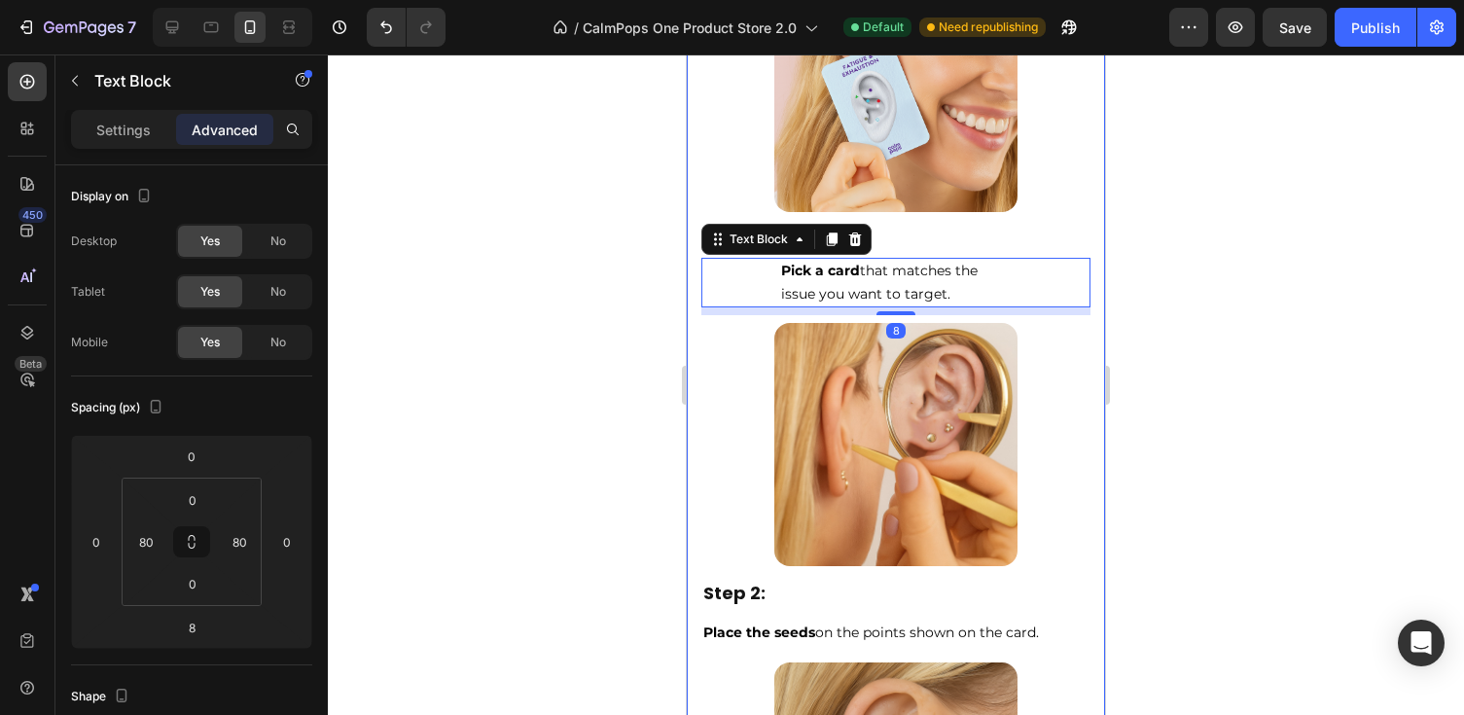
click at [1181, 236] on div at bounding box center [896, 384] width 1136 height 660
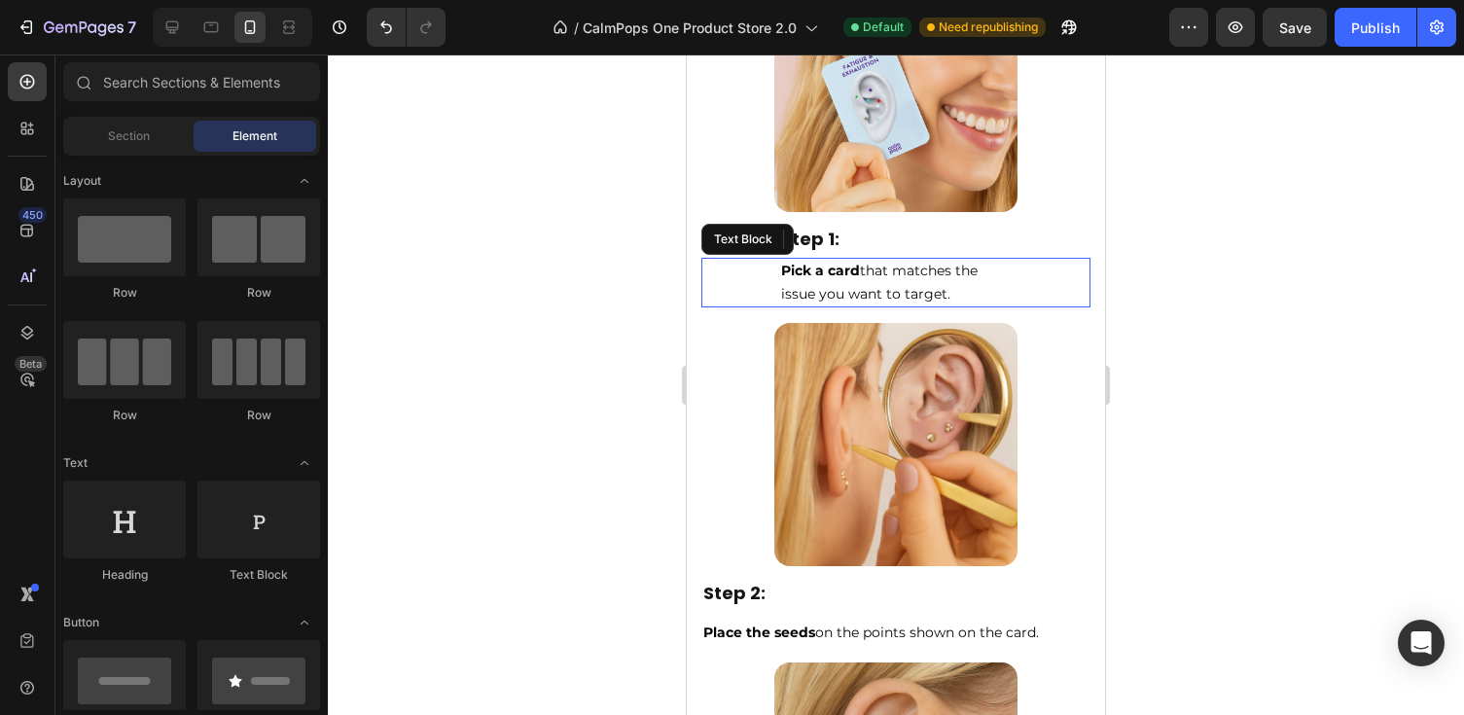
click at [813, 276] on p "Pick a card that matches the issue you want to target." at bounding box center [896, 283] width 230 height 47
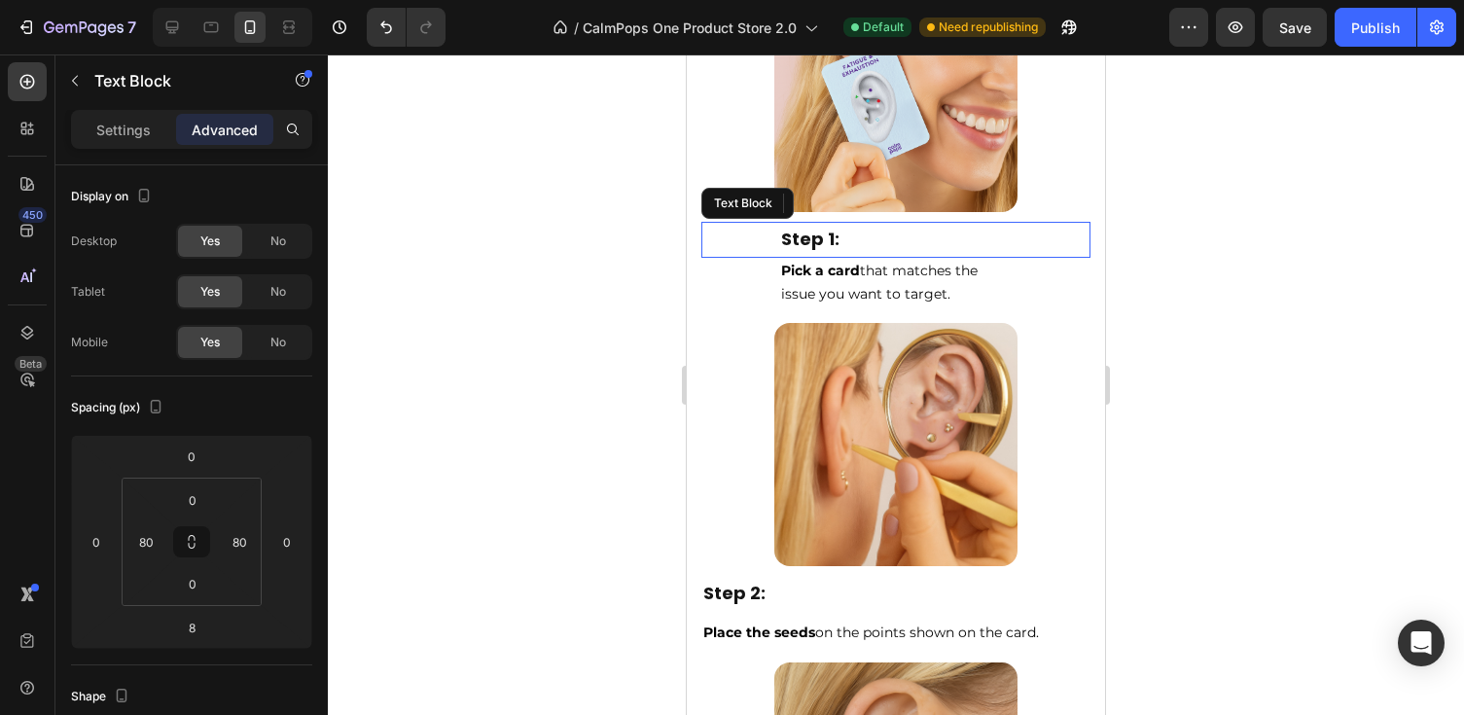
click at [961, 242] on p "Step 1:" at bounding box center [896, 239] width 230 height 31
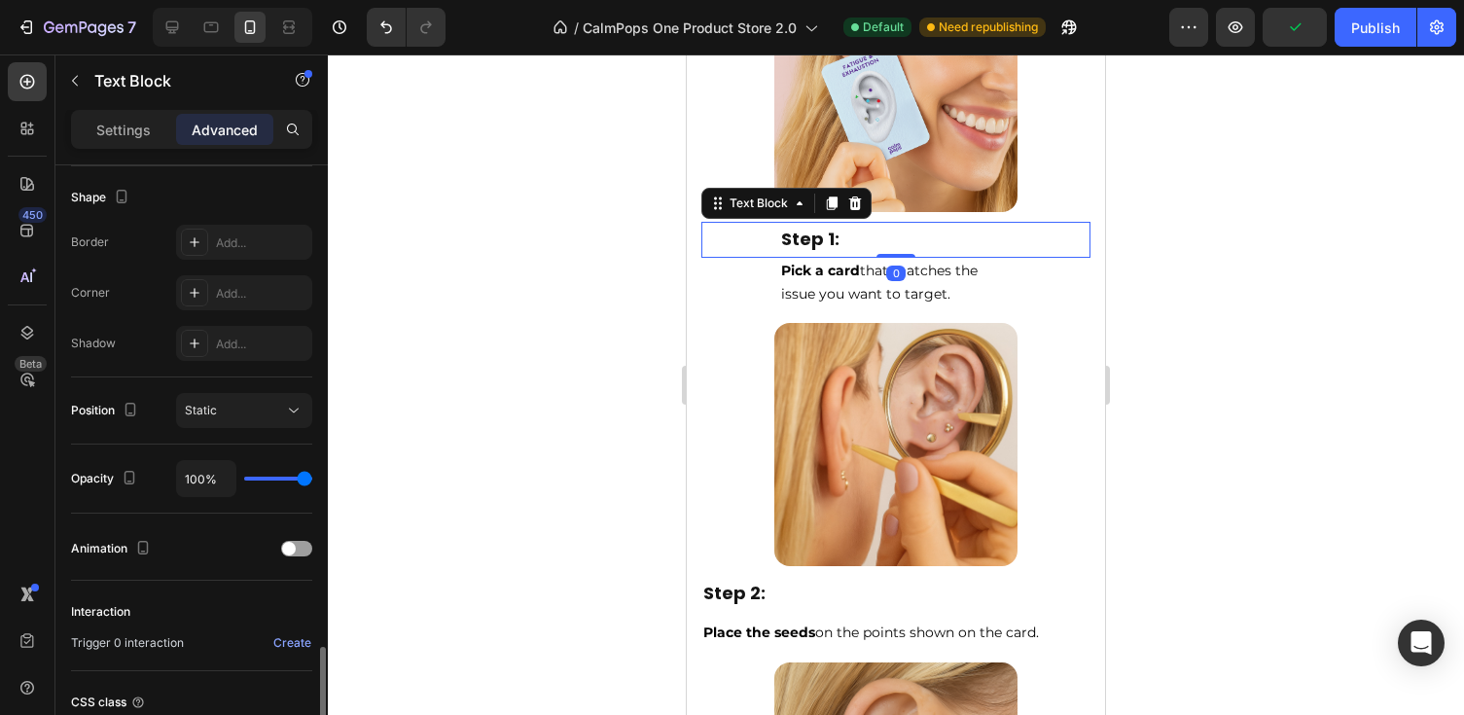
scroll to position [663, 0]
